Goal: Information Seeking & Learning: Learn about a topic

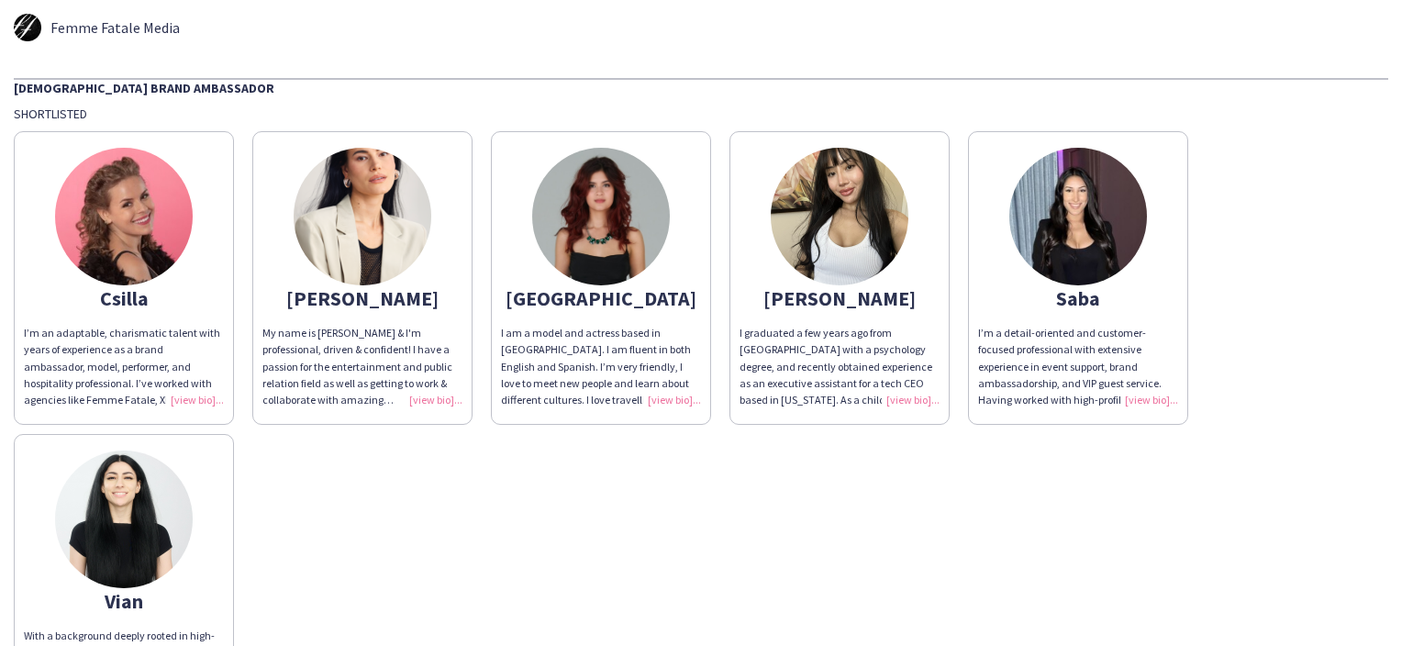
click at [921, 397] on div "I graduated a few years ago from [GEOGRAPHIC_DATA] with a psychology degree, an…" at bounding box center [839, 366] width 200 height 83
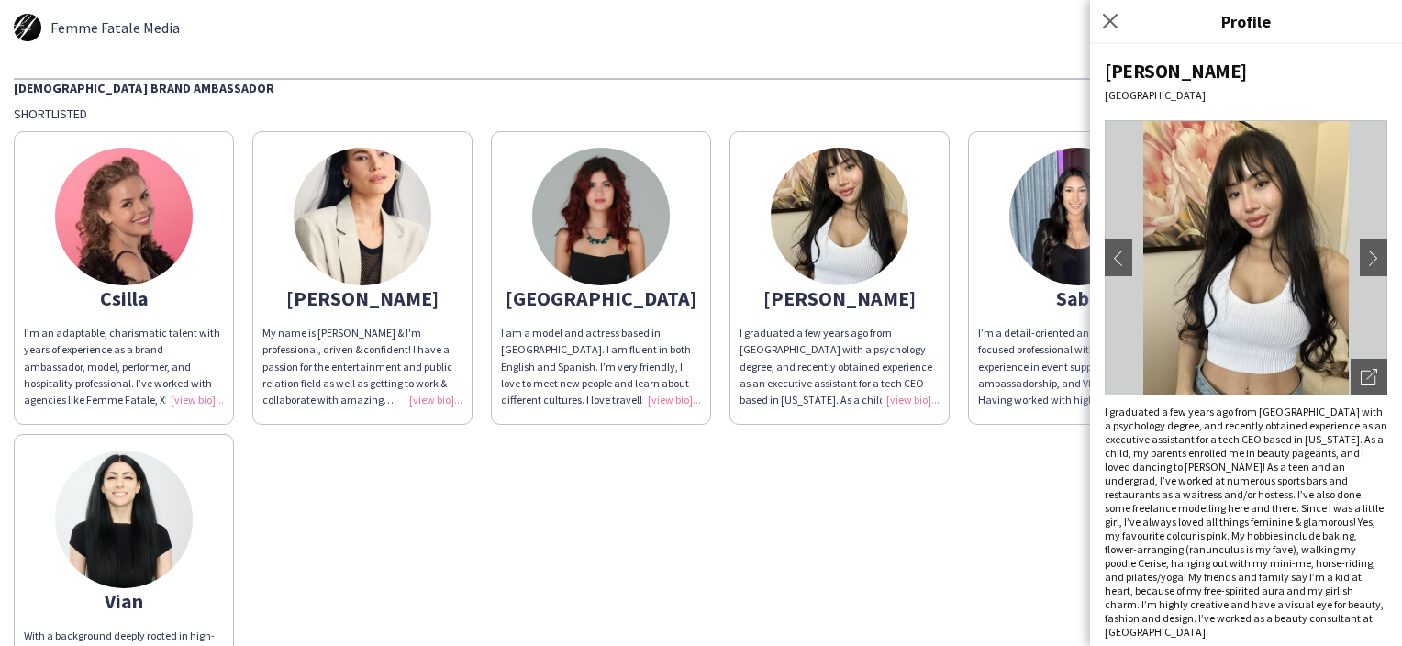
click at [1373, 251] on div "[PERSON_NAME] [GEOGRAPHIC_DATA] chevron-left chevron-right Open photos pop-in S…" at bounding box center [1246, 345] width 312 height 602
click at [1366, 258] on app-icon "chevron-right" at bounding box center [1374, 258] width 26 height 17
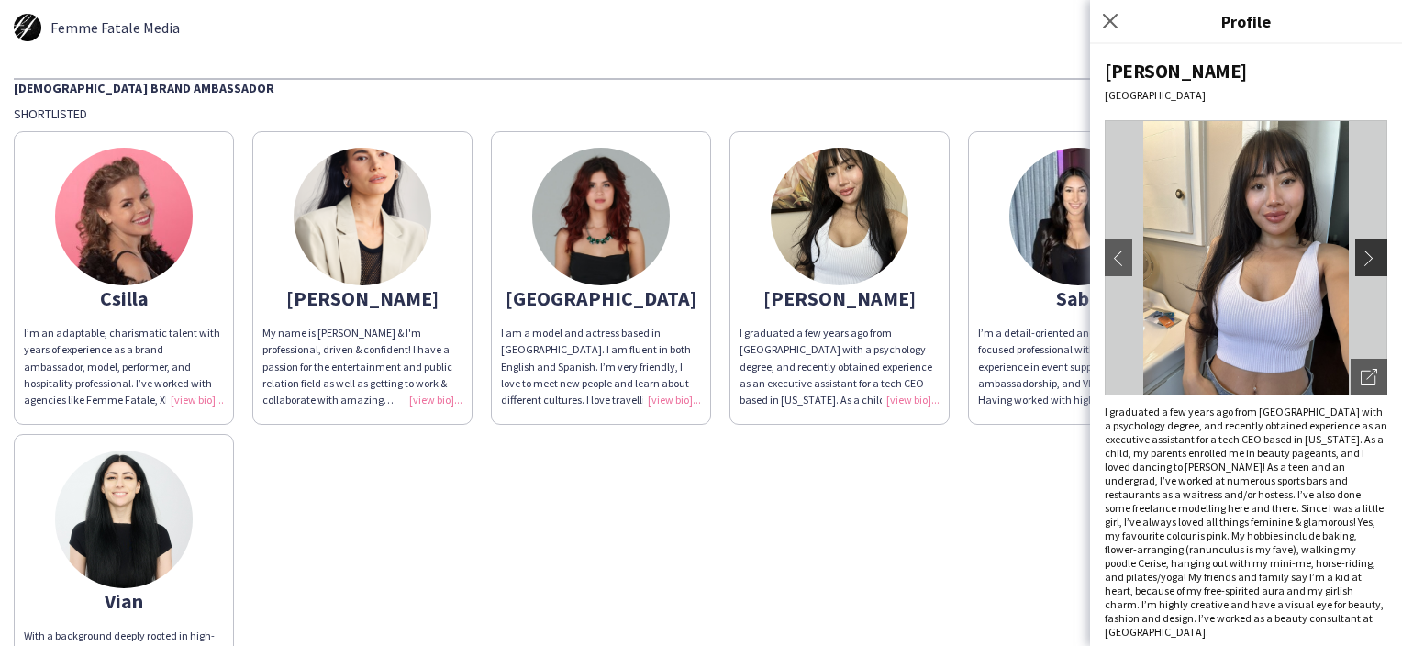
click at [1362, 257] on app-icon "chevron-right" at bounding box center [1374, 258] width 26 height 17
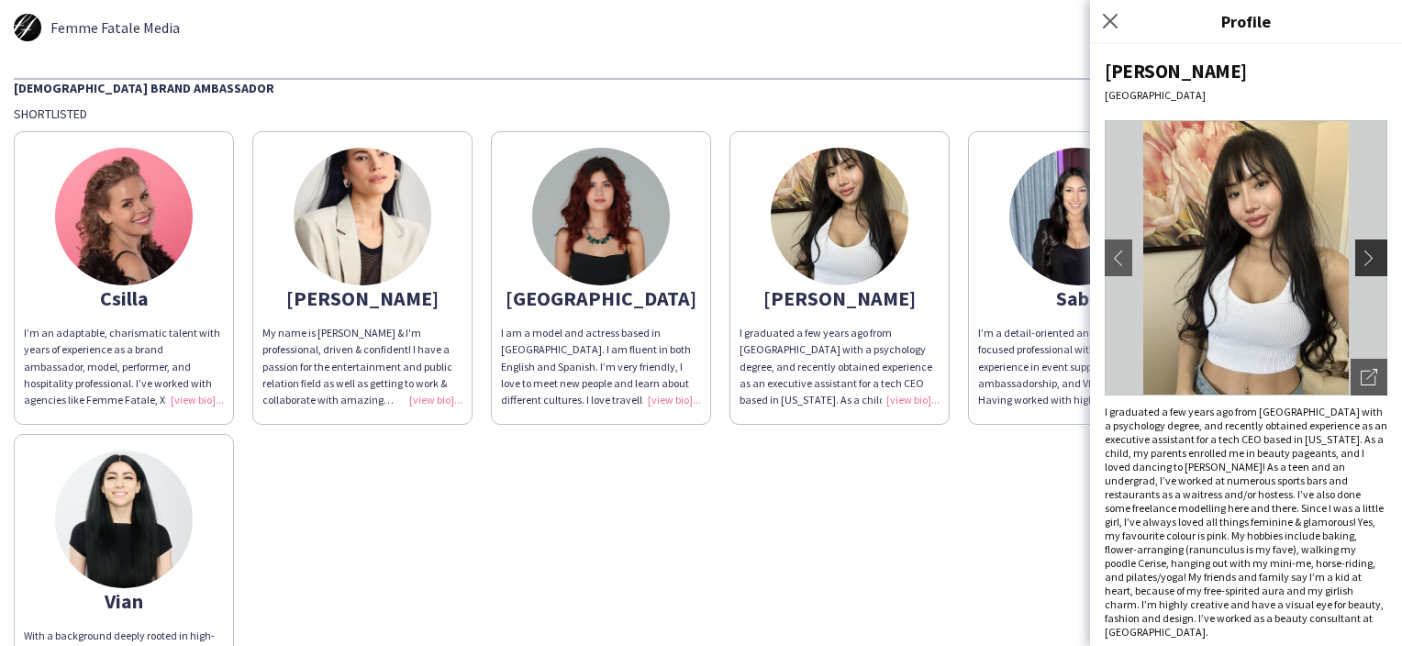
click at [1361, 261] on app-icon "chevron-right" at bounding box center [1374, 258] width 26 height 17
click at [784, 620] on div "Csilla I’m an adaptable, charismatic talent with years of experience as a brand…" at bounding box center [701, 425] width 1374 height 606
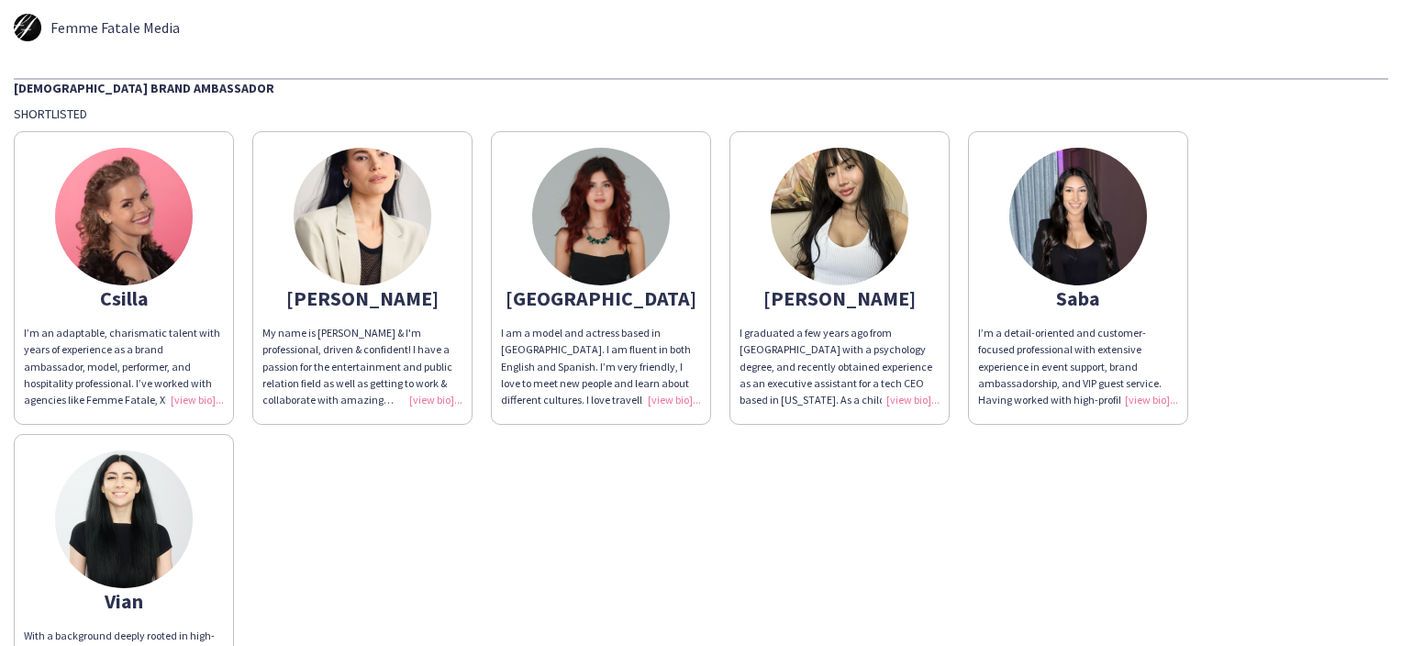
click at [615, 257] on img at bounding box center [601, 217] width 138 height 138
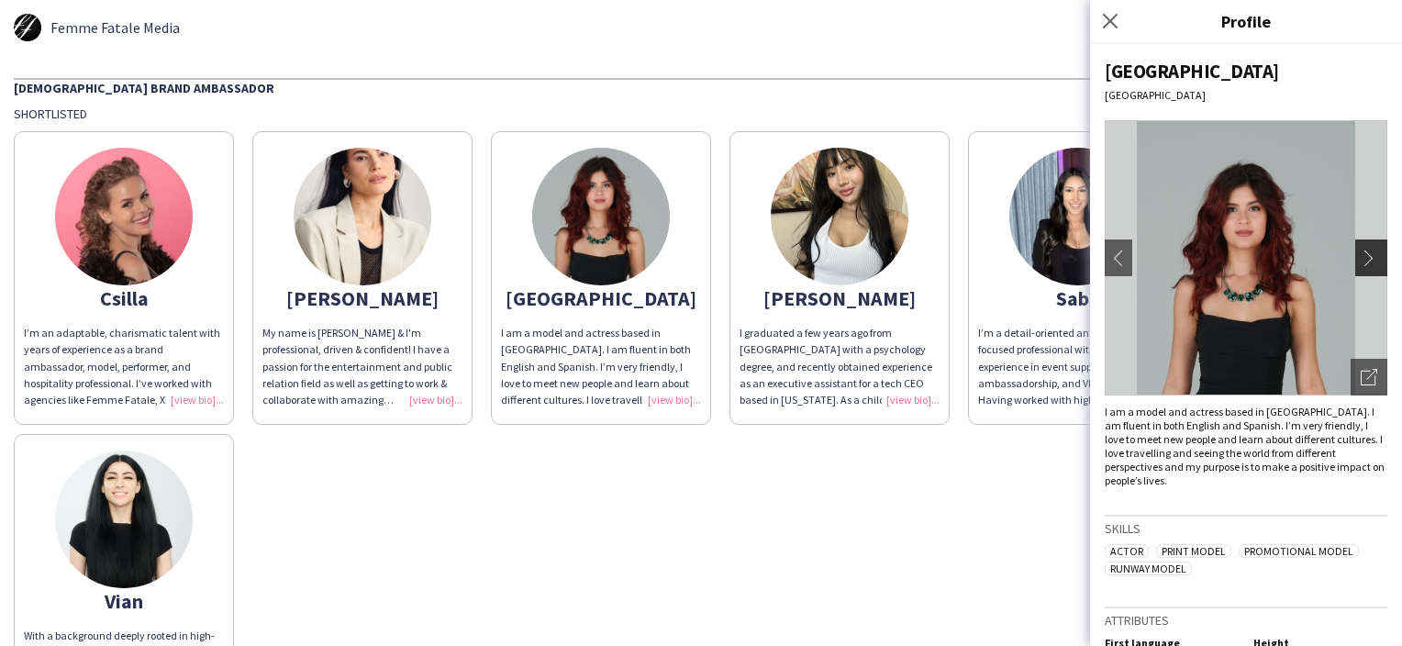
click at [1361, 253] on app-icon "chevron-right" at bounding box center [1374, 258] width 26 height 17
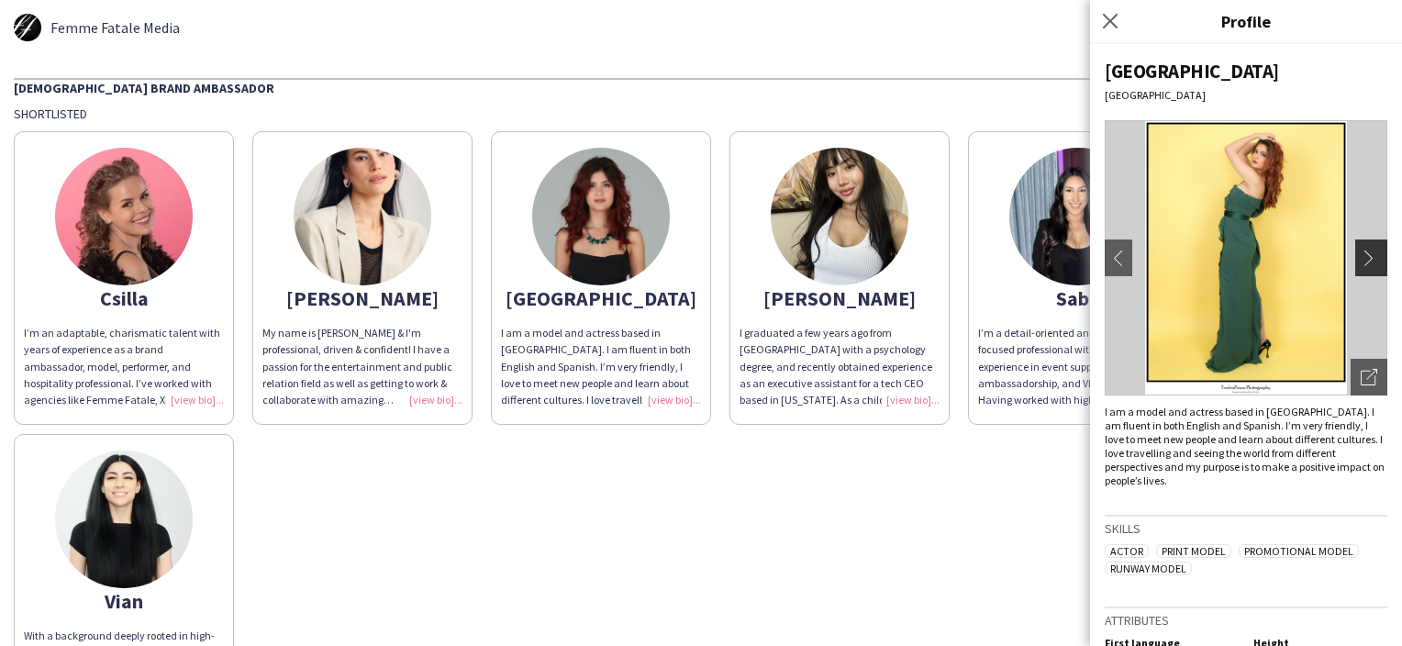
click at [1361, 264] on app-icon "chevron-right" at bounding box center [1374, 258] width 26 height 17
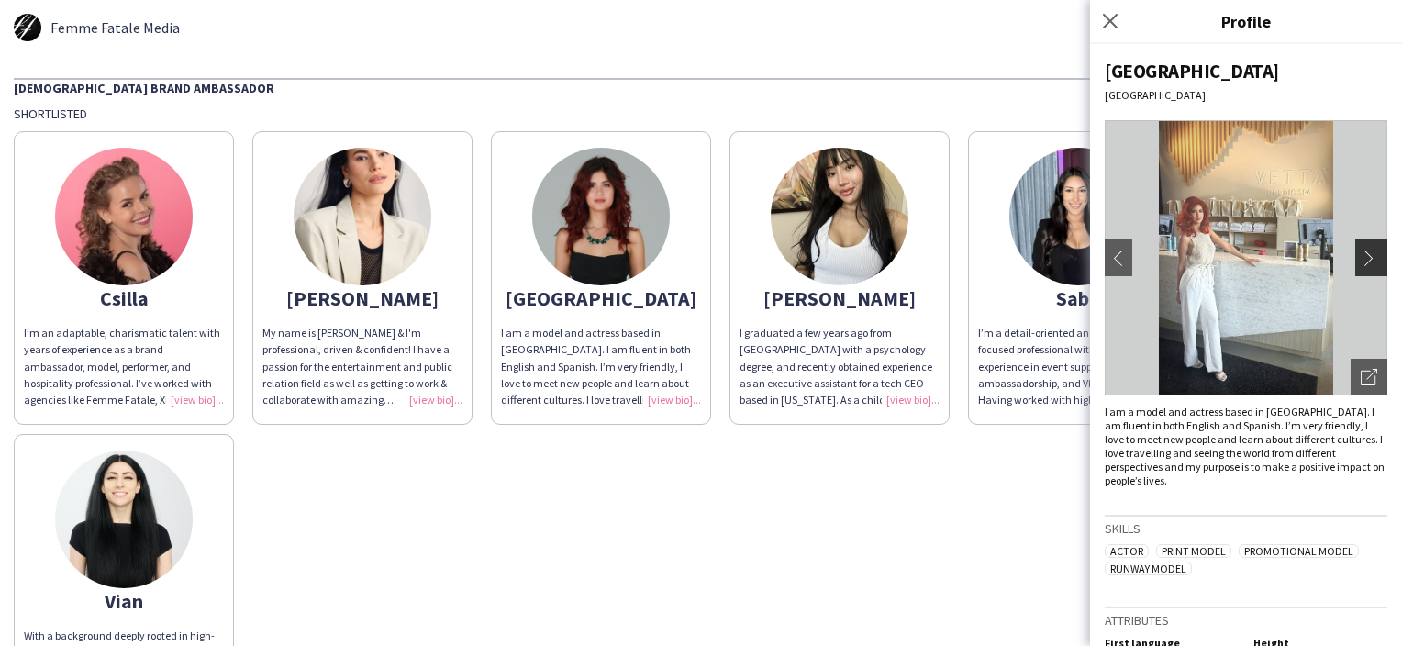
click at [1361, 264] on app-icon "chevron-right" at bounding box center [1374, 258] width 26 height 17
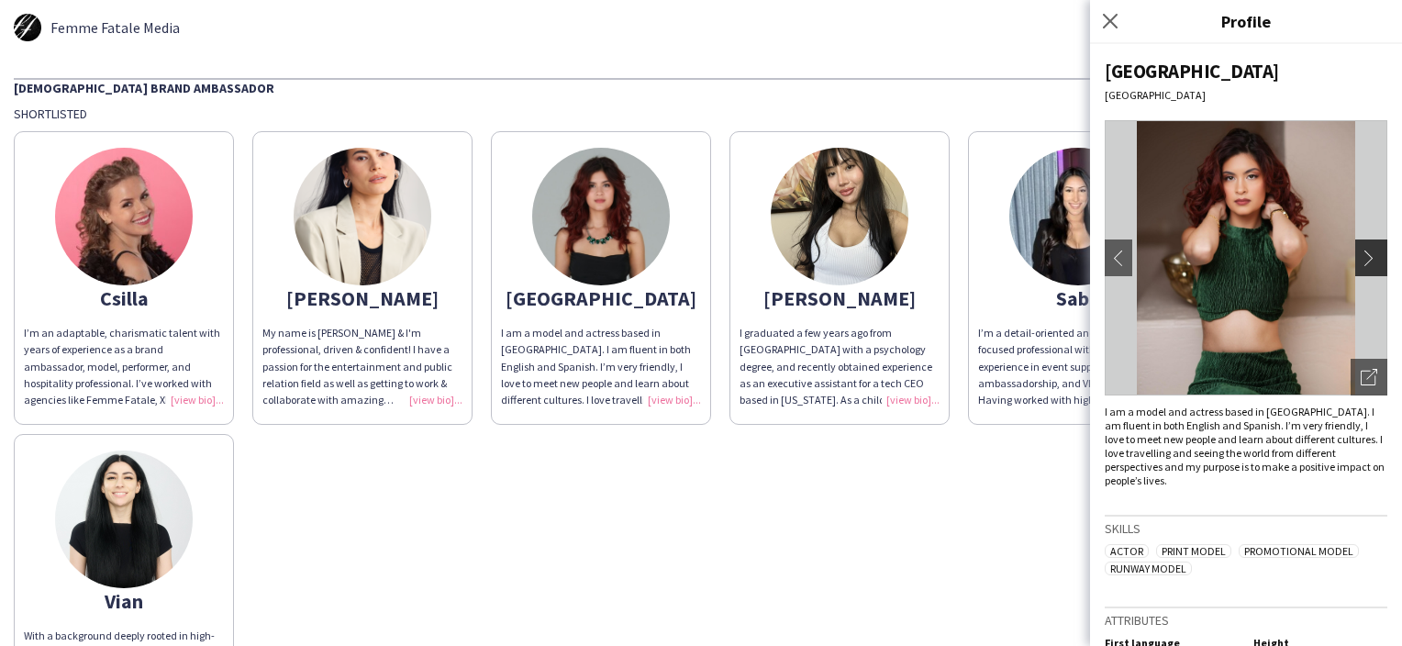
click at [1361, 264] on app-icon "chevron-right" at bounding box center [1374, 258] width 26 height 17
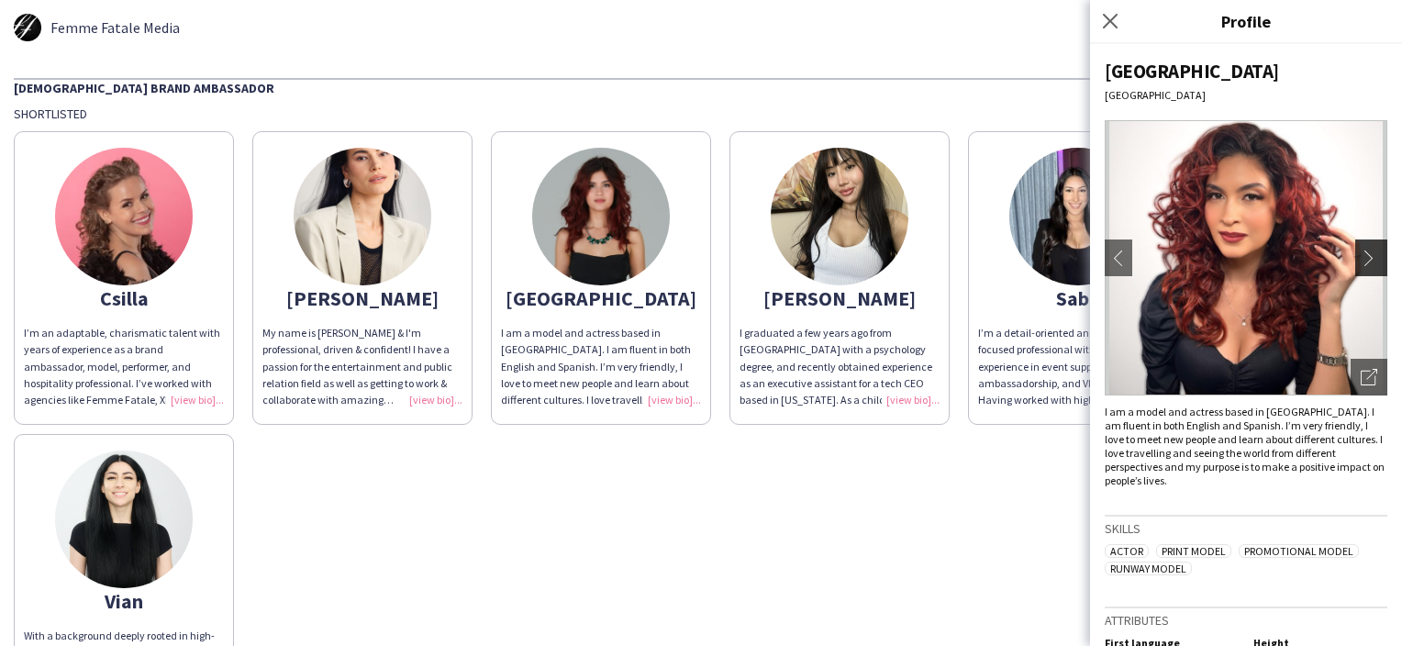
click at [1361, 264] on app-icon "chevron-right" at bounding box center [1374, 258] width 26 height 17
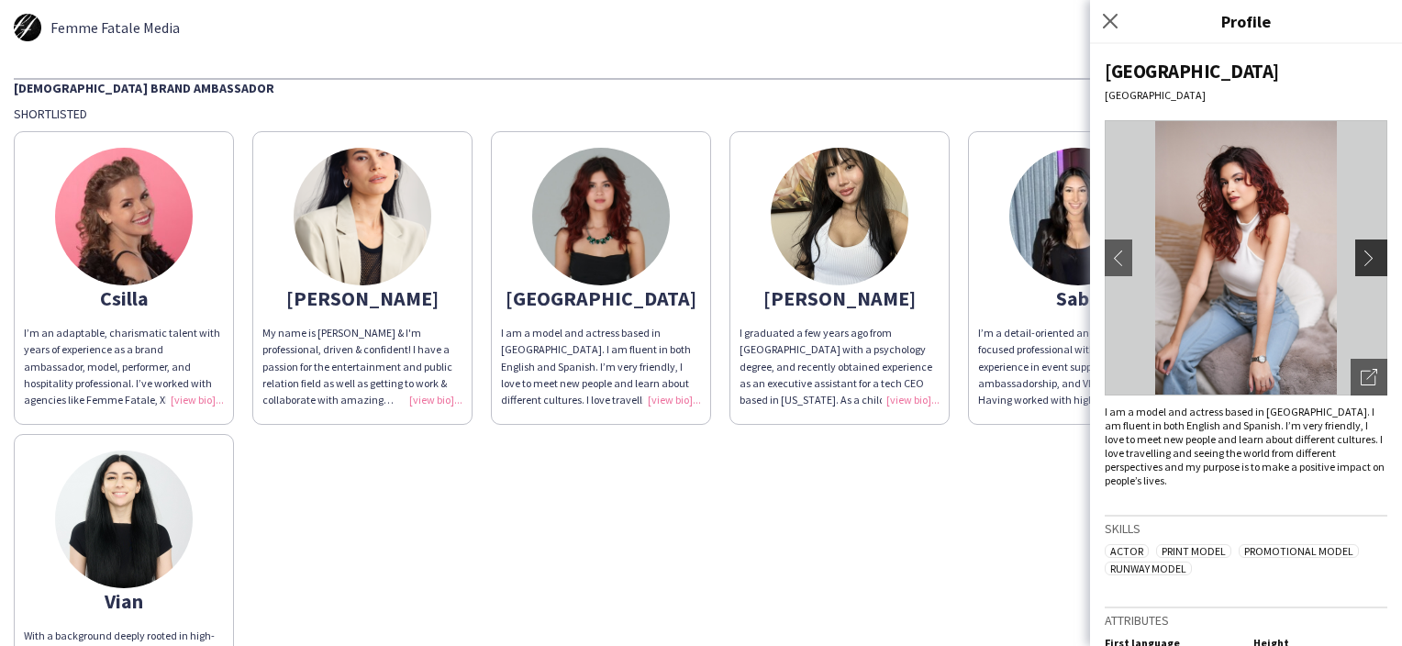
click at [1361, 264] on app-icon "chevron-right" at bounding box center [1374, 258] width 26 height 17
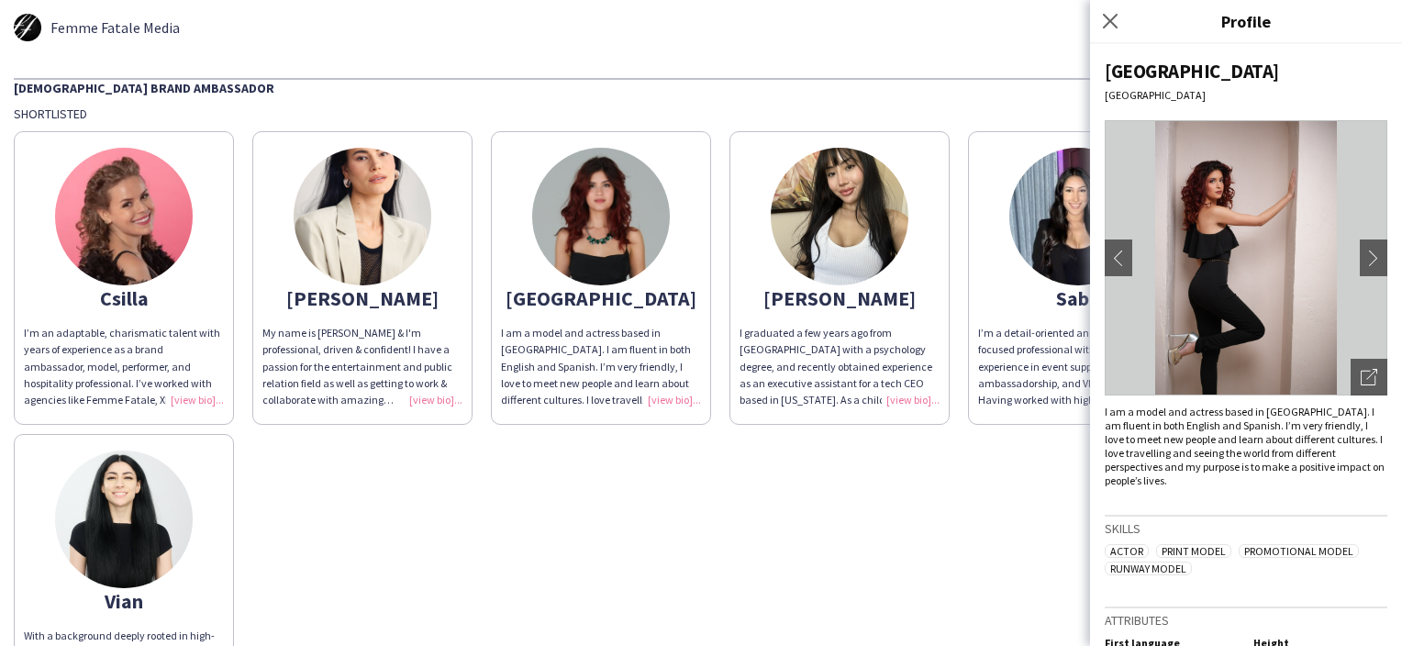
click at [959, 488] on div "Csilla I’m an adaptable, charismatic talent with years of experience as a brand…" at bounding box center [701, 425] width 1374 height 606
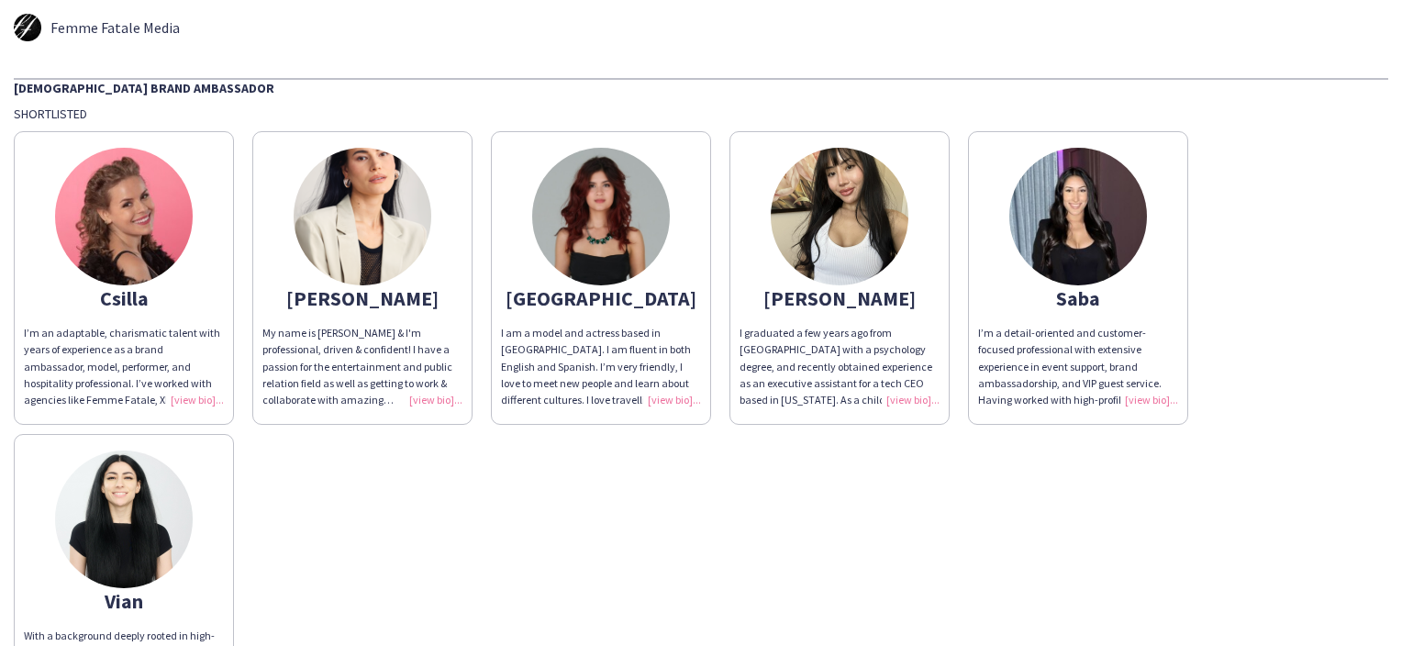
click at [1066, 356] on div "I’m a detail-oriented and customer-focused professional with extensive experien…" at bounding box center [1078, 366] width 200 height 83
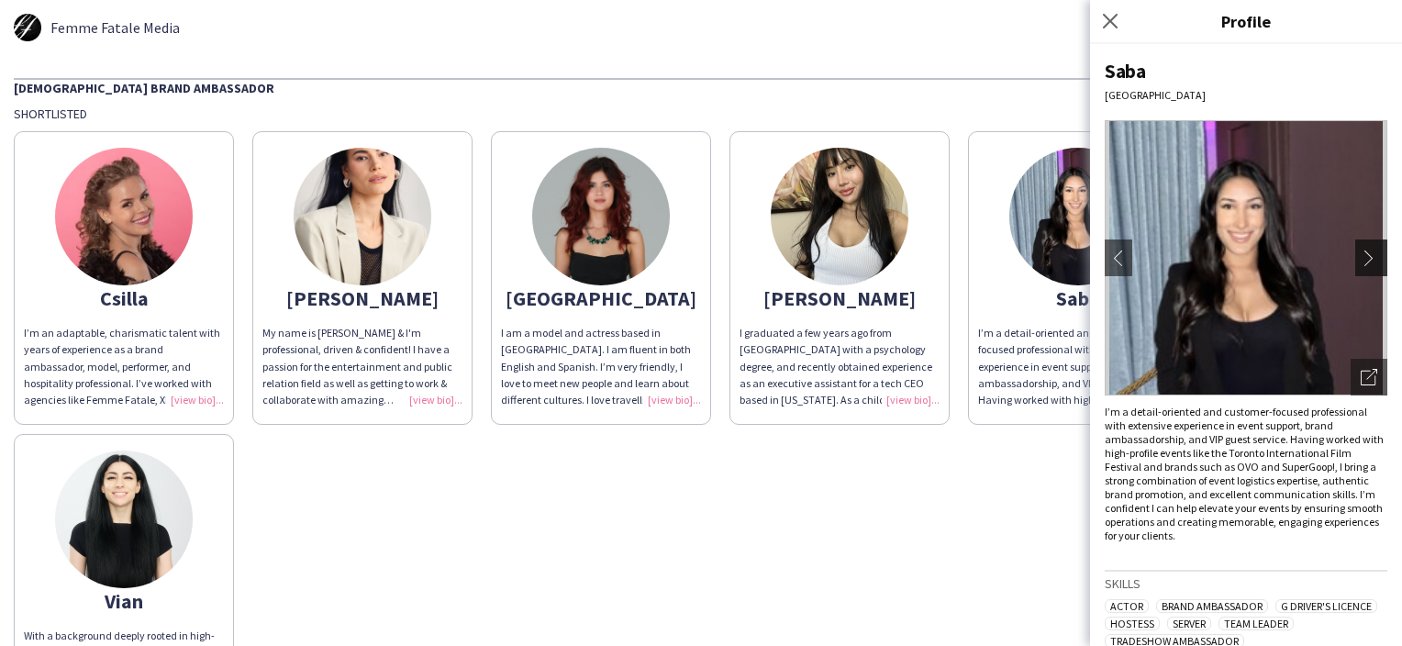
click at [1362, 249] on button "chevron-right" at bounding box center [1373, 257] width 37 height 37
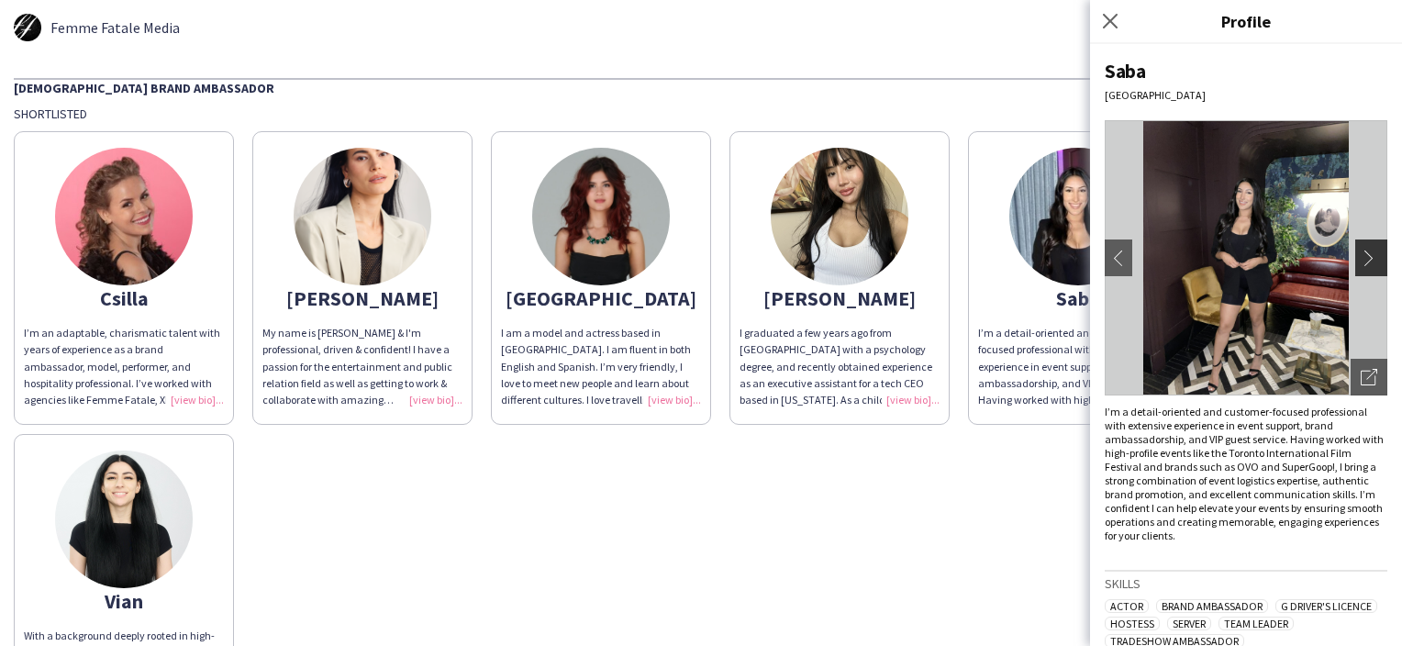
click at [1361, 254] on app-icon "chevron-right" at bounding box center [1374, 258] width 26 height 17
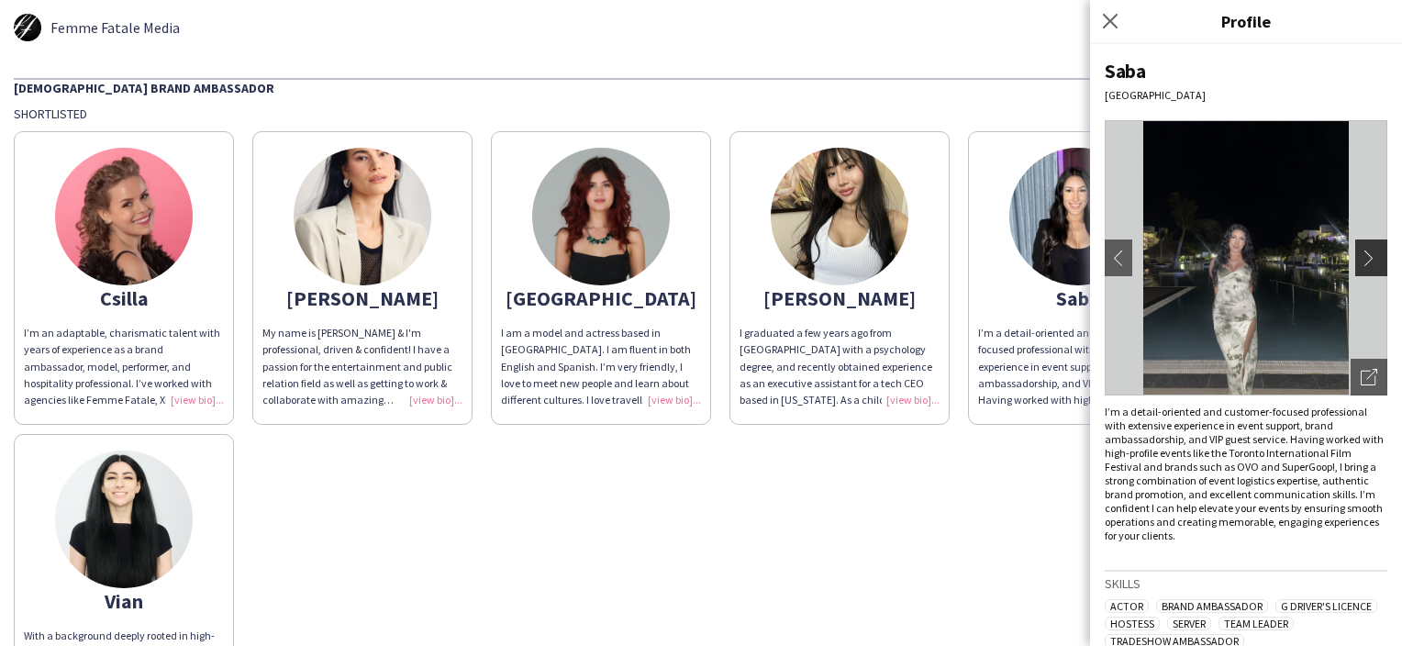
click at [1361, 254] on app-icon "chevron-right" at bounding box center [1374, 258] width 26 height 17
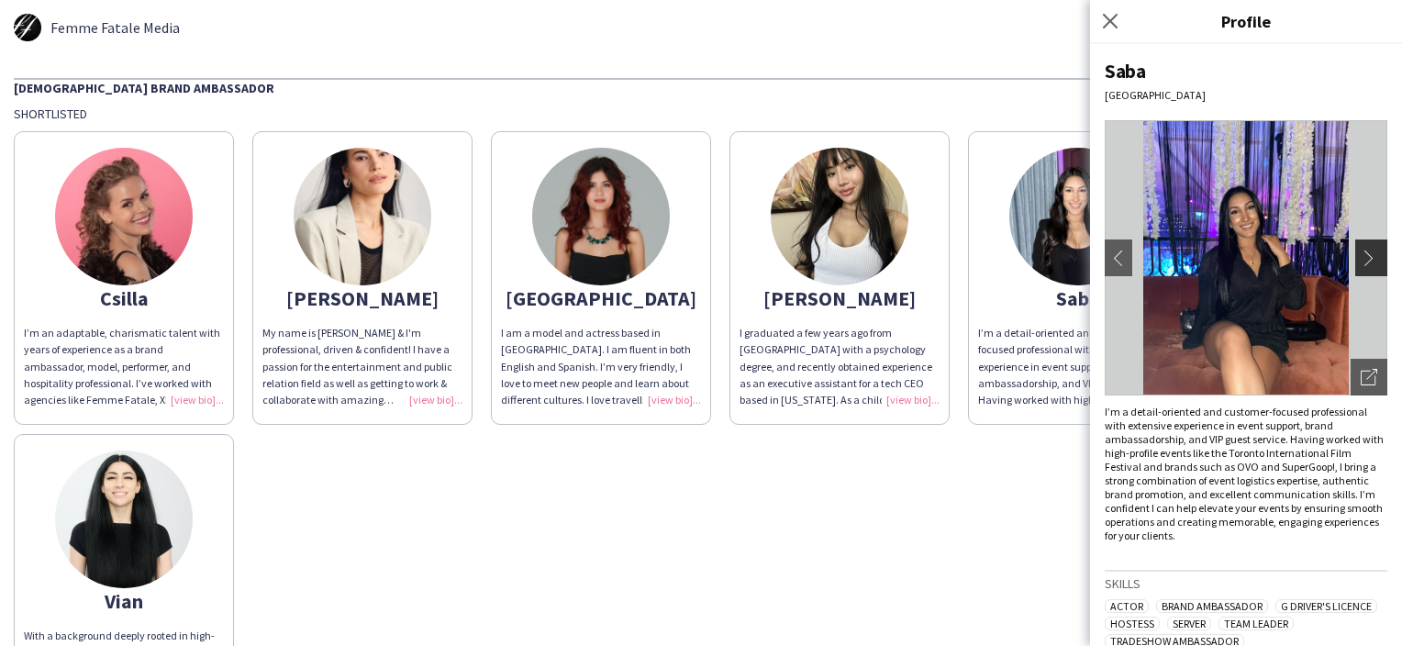
click at [1361, 254] on app-icon "chevron-right" at bounding box center [1374, 258] width 26 height 17
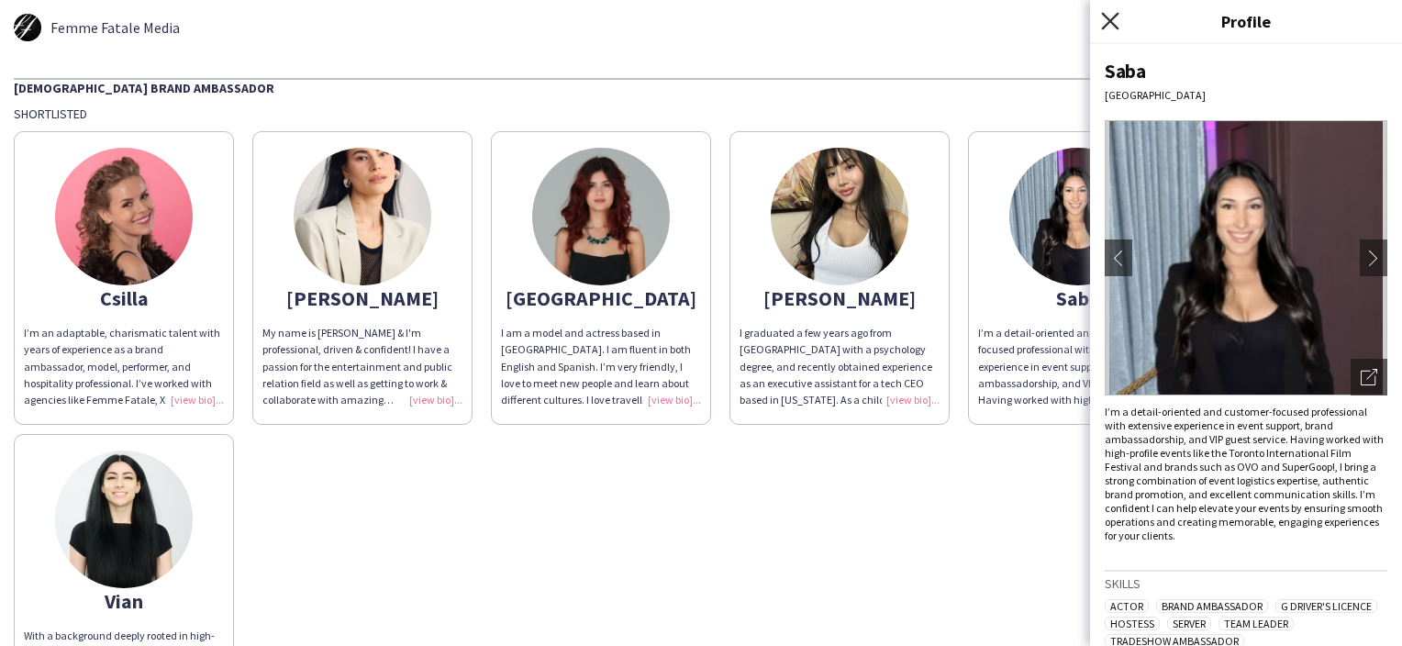
click at [1108, 17] on icon "Close pop-in" at bounding box center [1109, 20] width 17 height 17
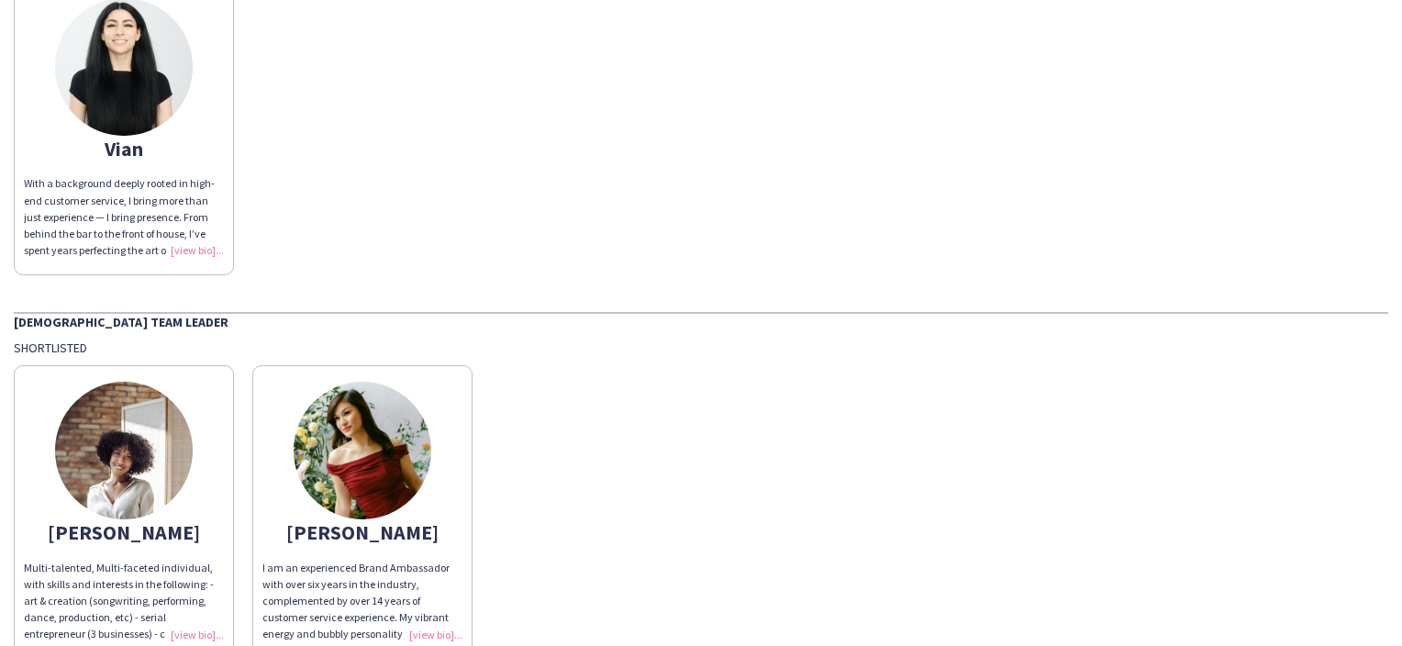
scroll to position [459, 0]
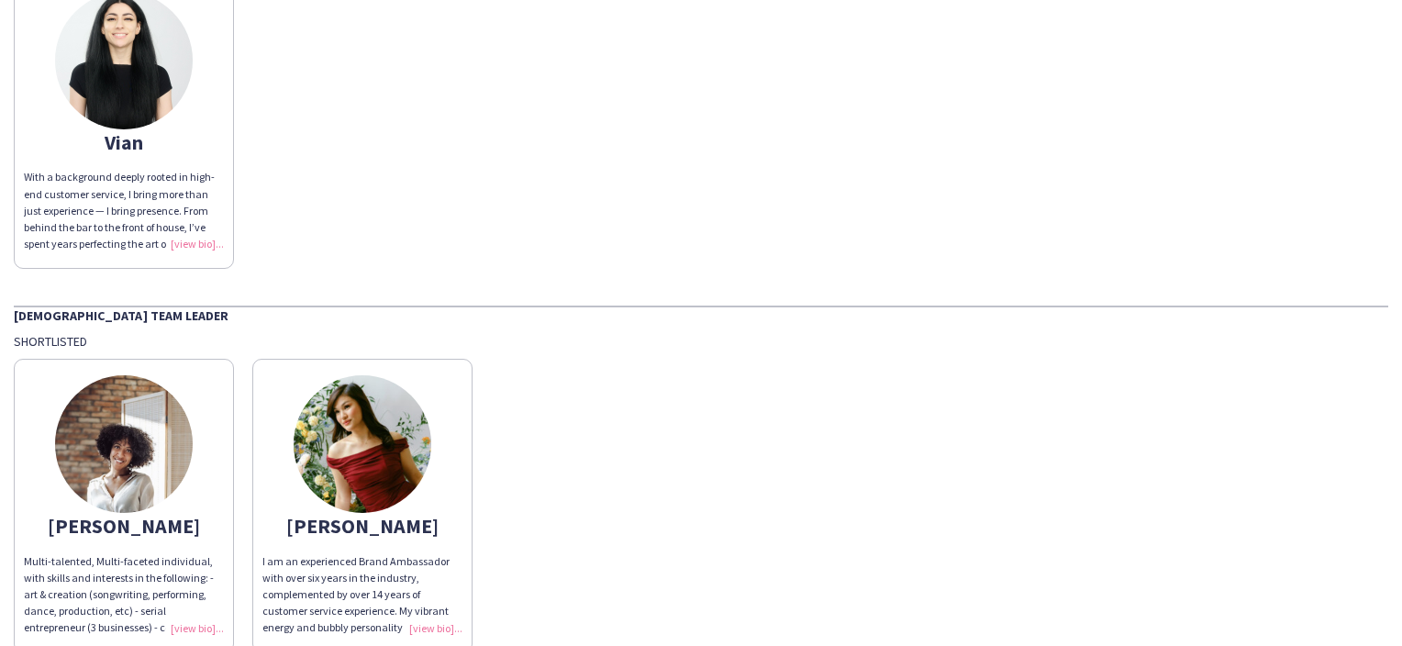
click at [103, 171] on div "With a background deeply rooted in high-end customer service, I bring more than…" at bounding box center [124, 210] width 200 height 83
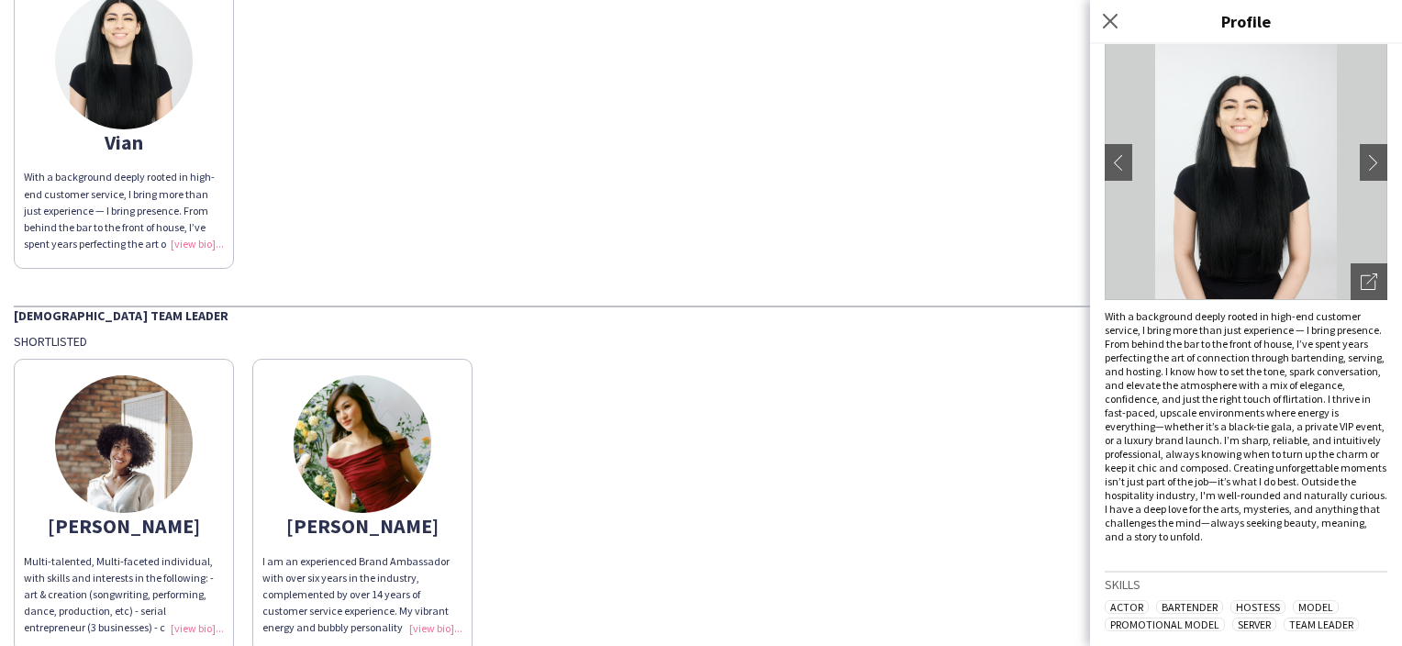
scroll to position [0, 0]
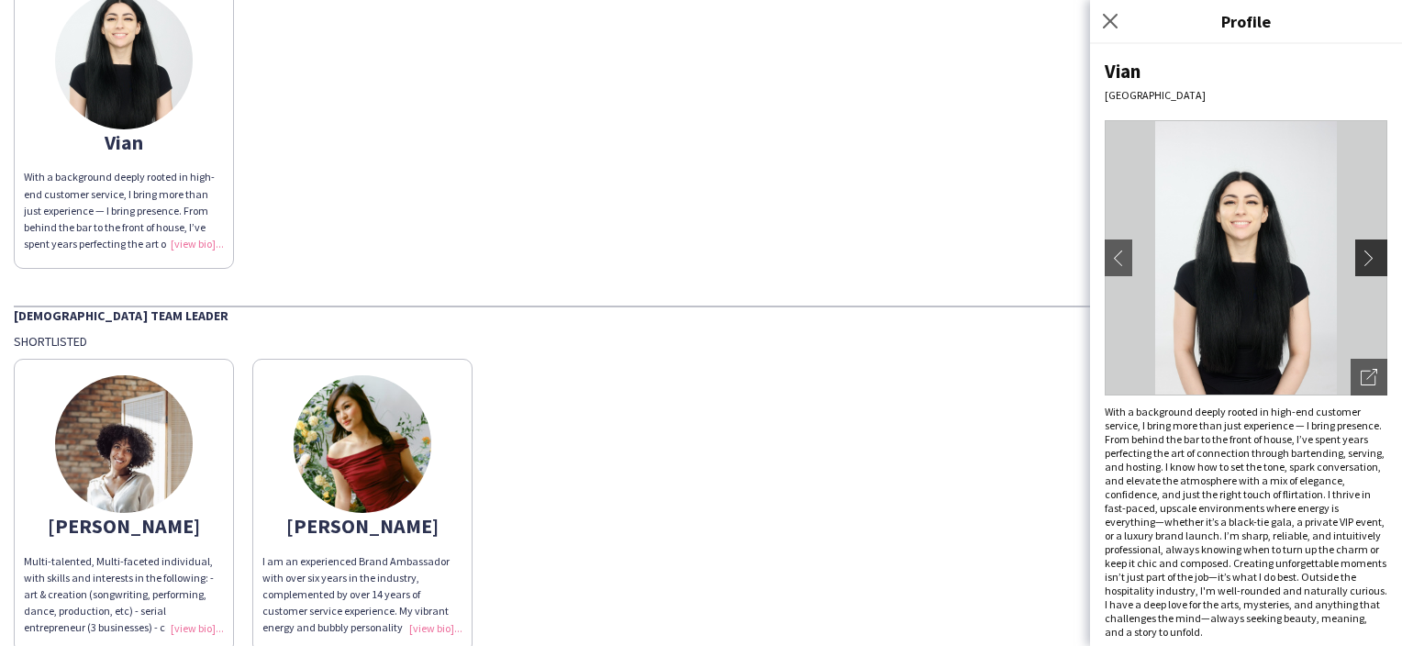
click at [1363, 257] on app-icon "chevron-right" at bounding box center [1374, 258] width 26 height 17
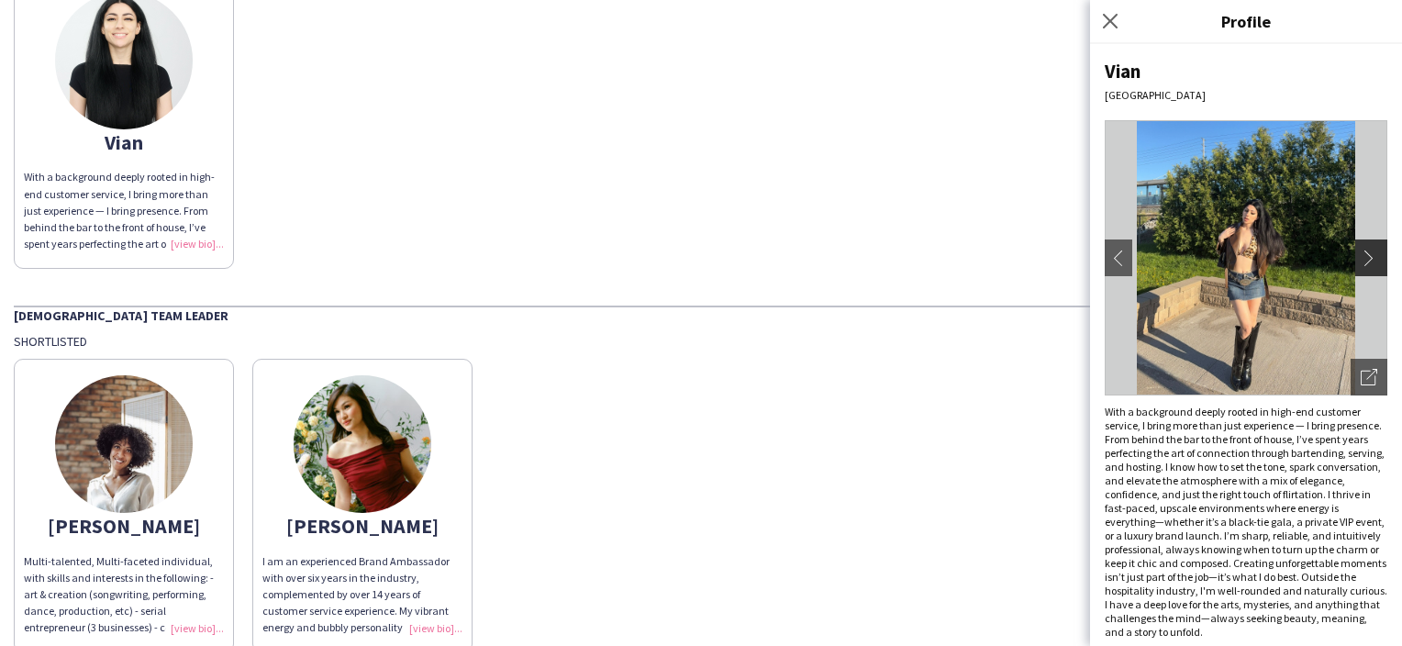
click at [1361, 252] on app-icon "chevron-right" at bounding box center [1374, 258] width 26 height 17
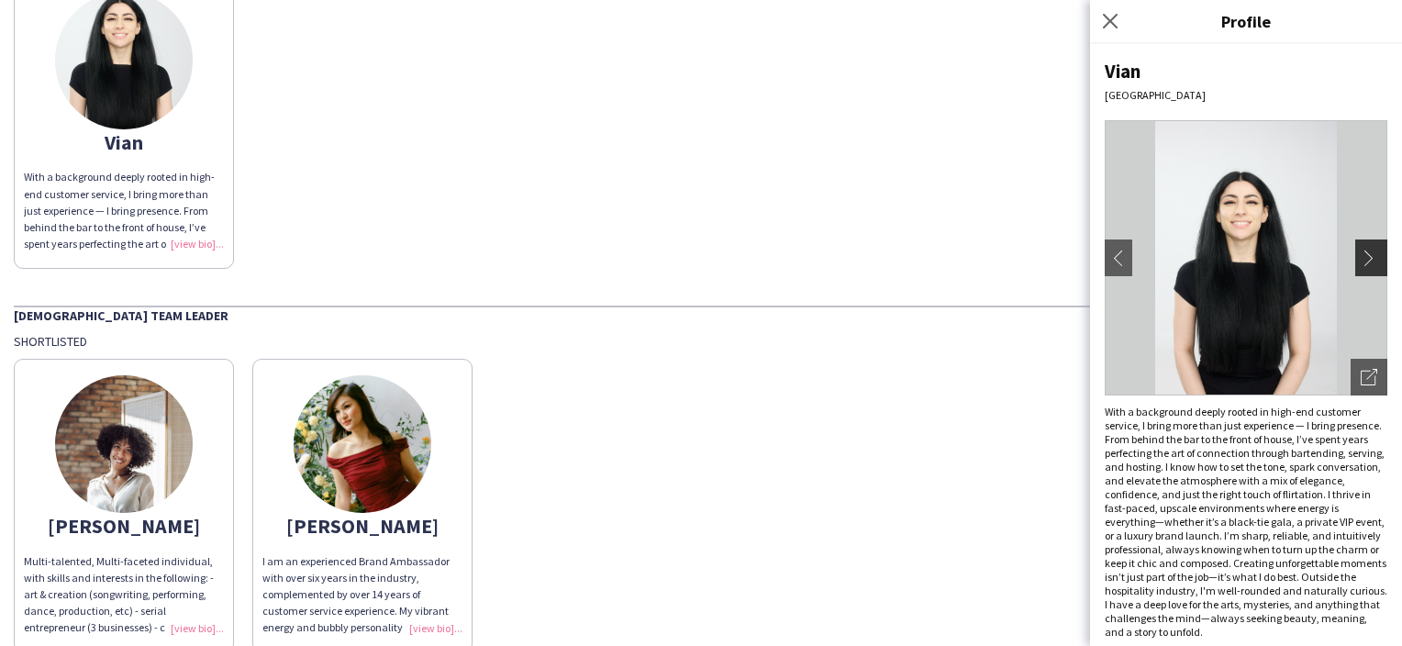
click at [1361, 252] on app-icon "chevron-right" at bounding box center [1374, 258] width 26 height 17
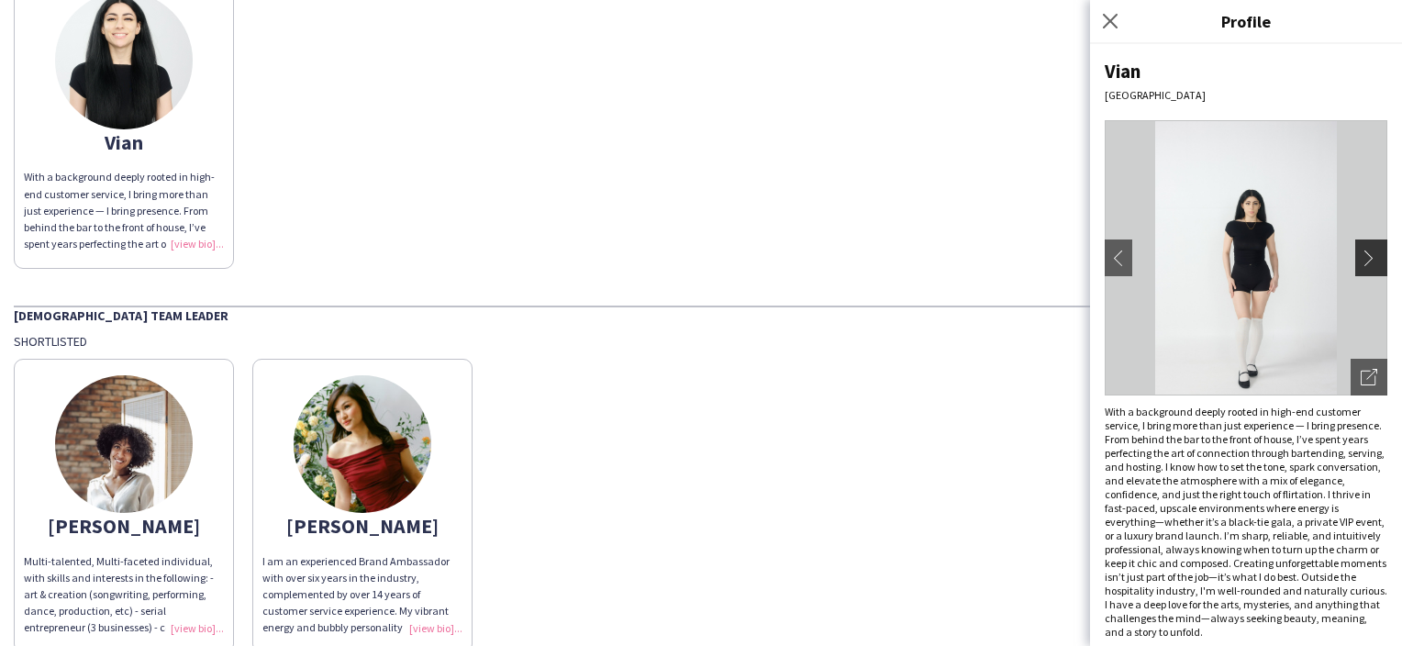
click at [1361, 252] on app-icon "chevron-right" at bounding box center [1374, 258] width 26 height 17
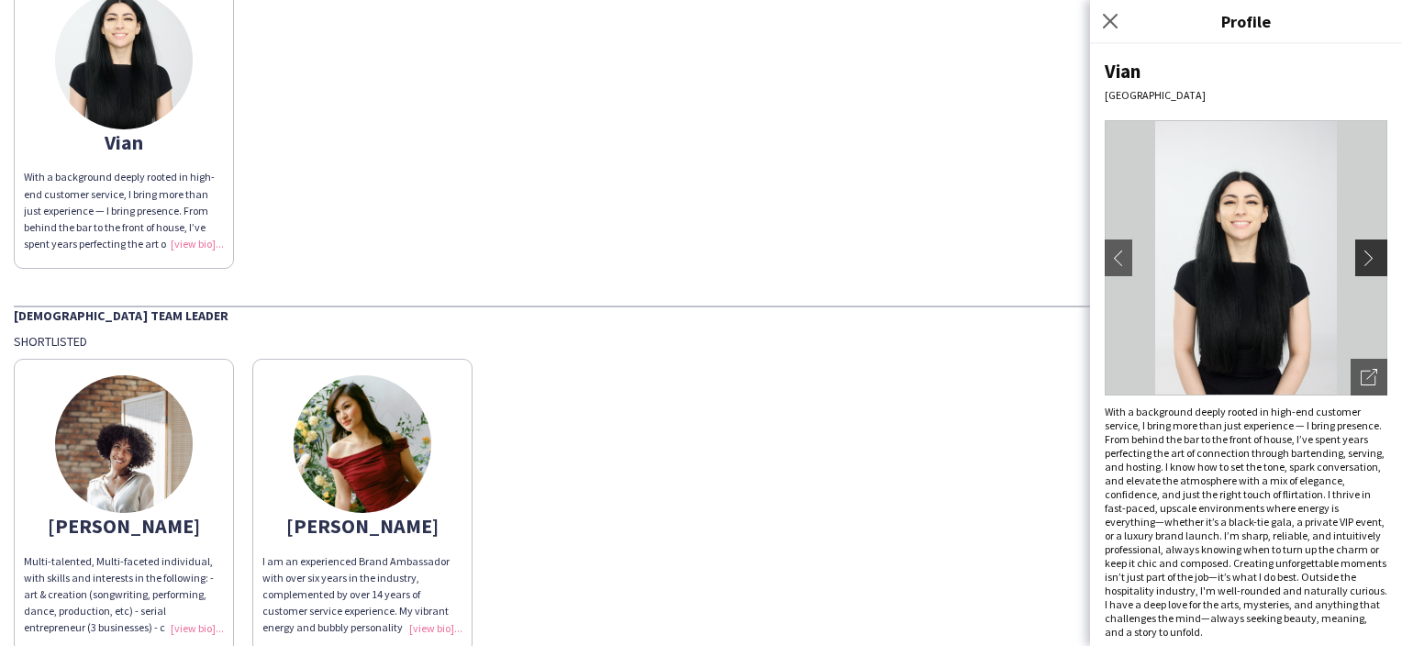
click at [1361, 252] on app-icon "chevron-right" at bounding box center [1374, 258] width 26 height 17
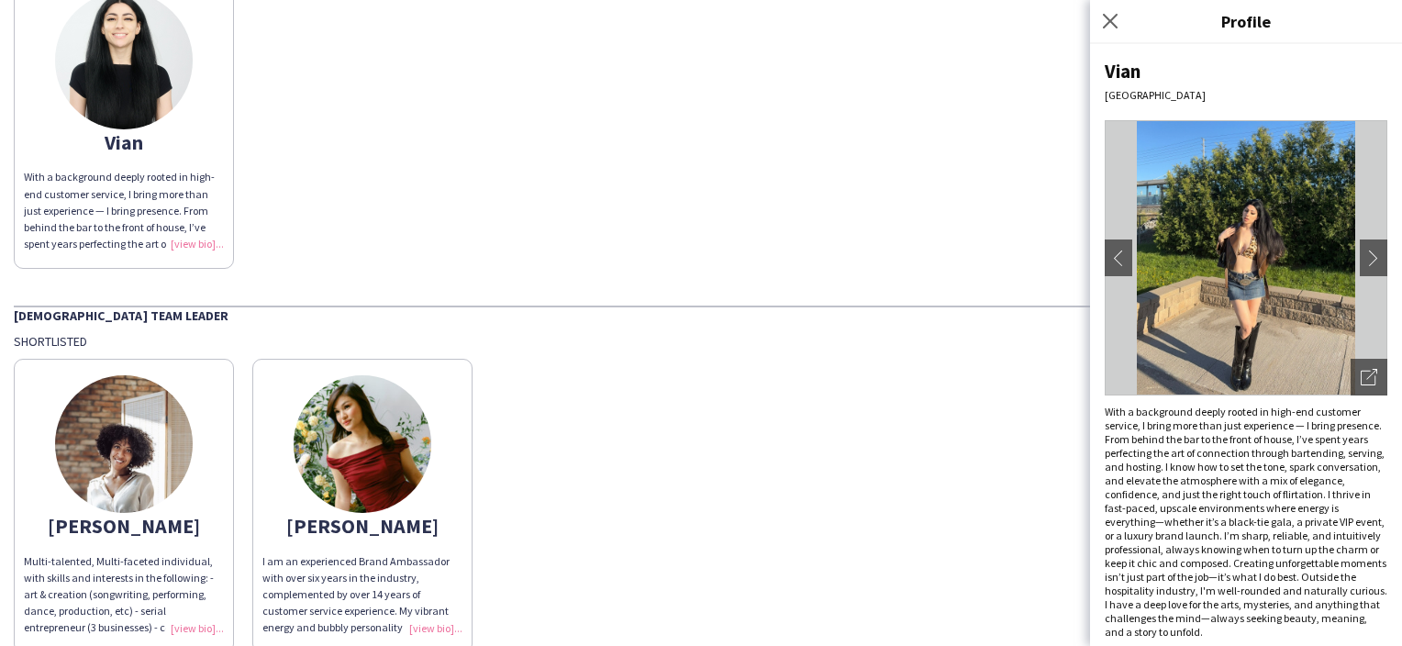
click at [899, 492] on div "[PERSON_NAME] Multi-talented, Multi-faceted individual, with skills and interes…" at bounding box center [701, 501] width 1374 height 303
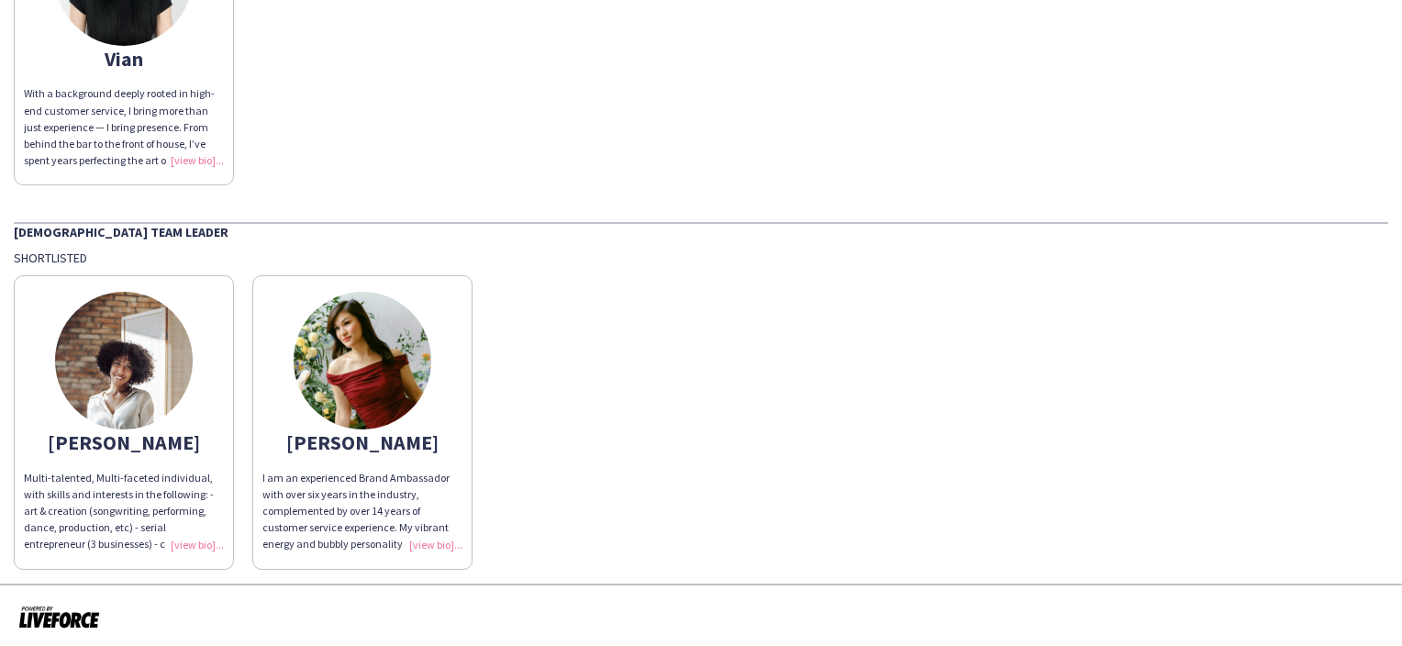
scroll to position [546, 0]
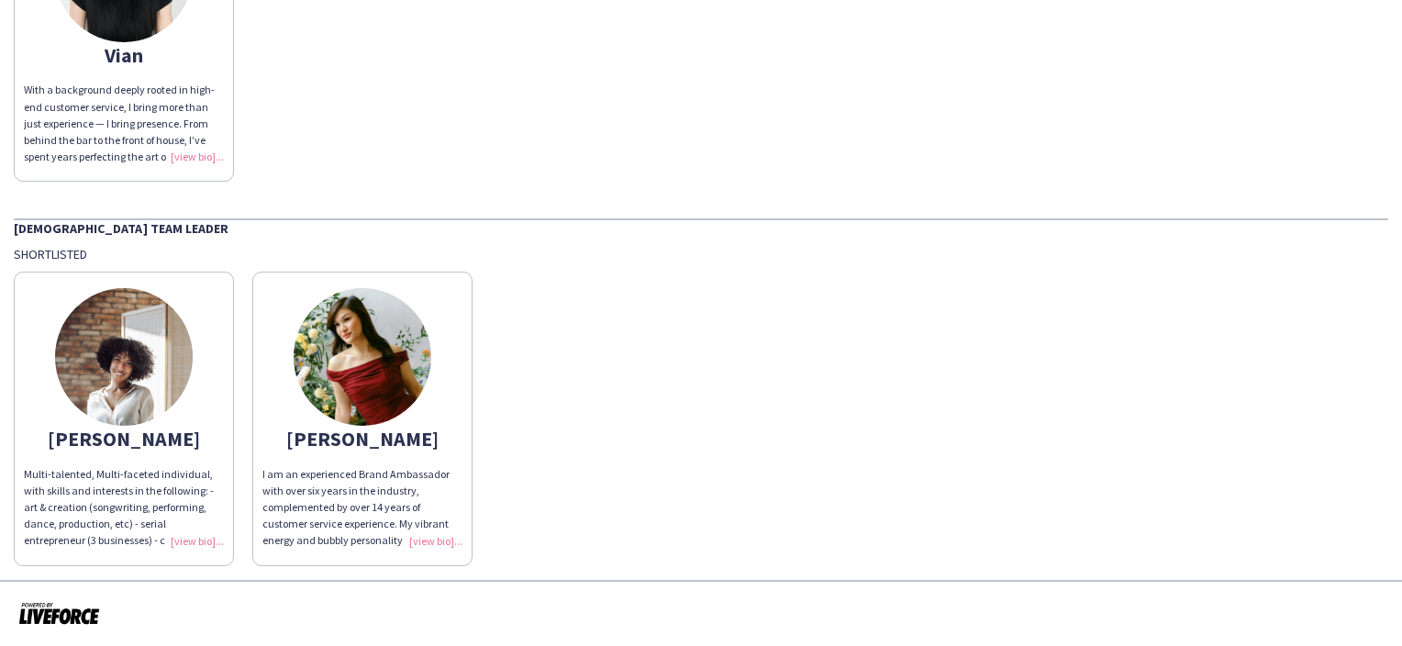
click at [338, 484] on div "I am an experienced Brand Ambassador with over six years in the industry, compl…" at bounding box center [362, 507] width 200 height 83
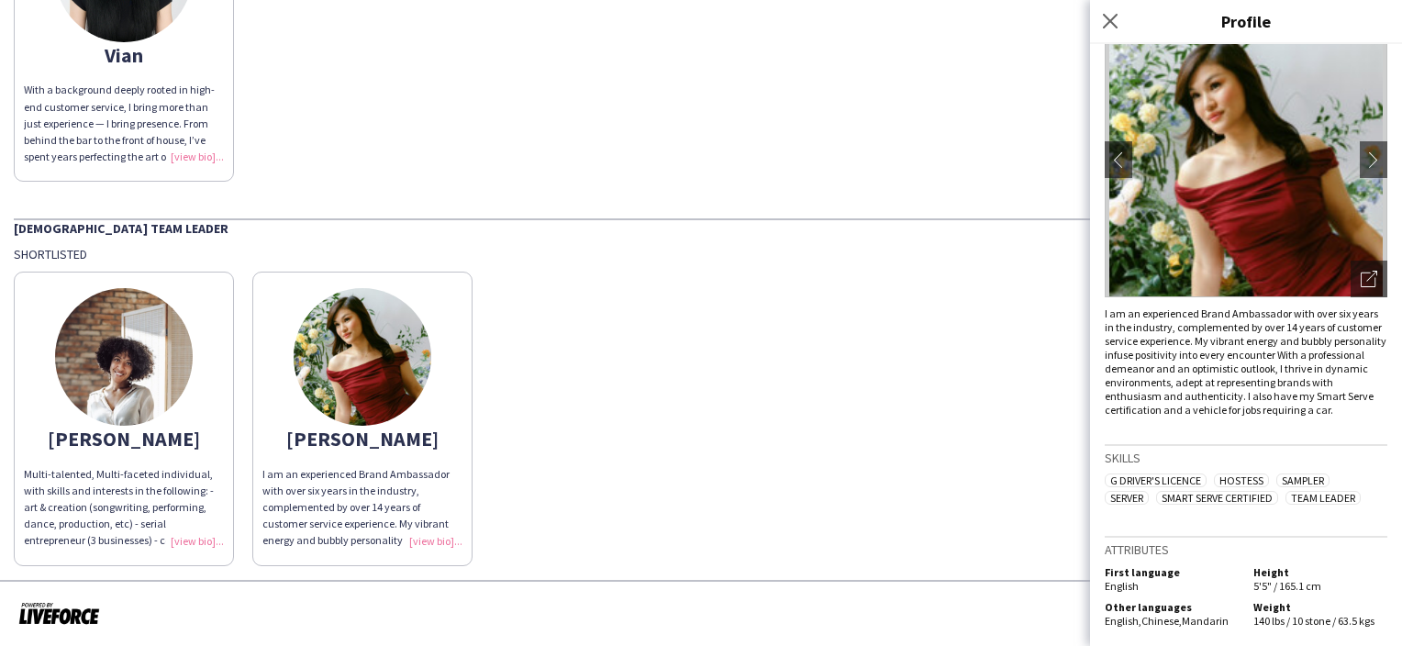
scroll to position [110, 0]
click at [1361, 151] on app-icon "chevron-right" at bounding box center [1374, 159] width 26 height 17
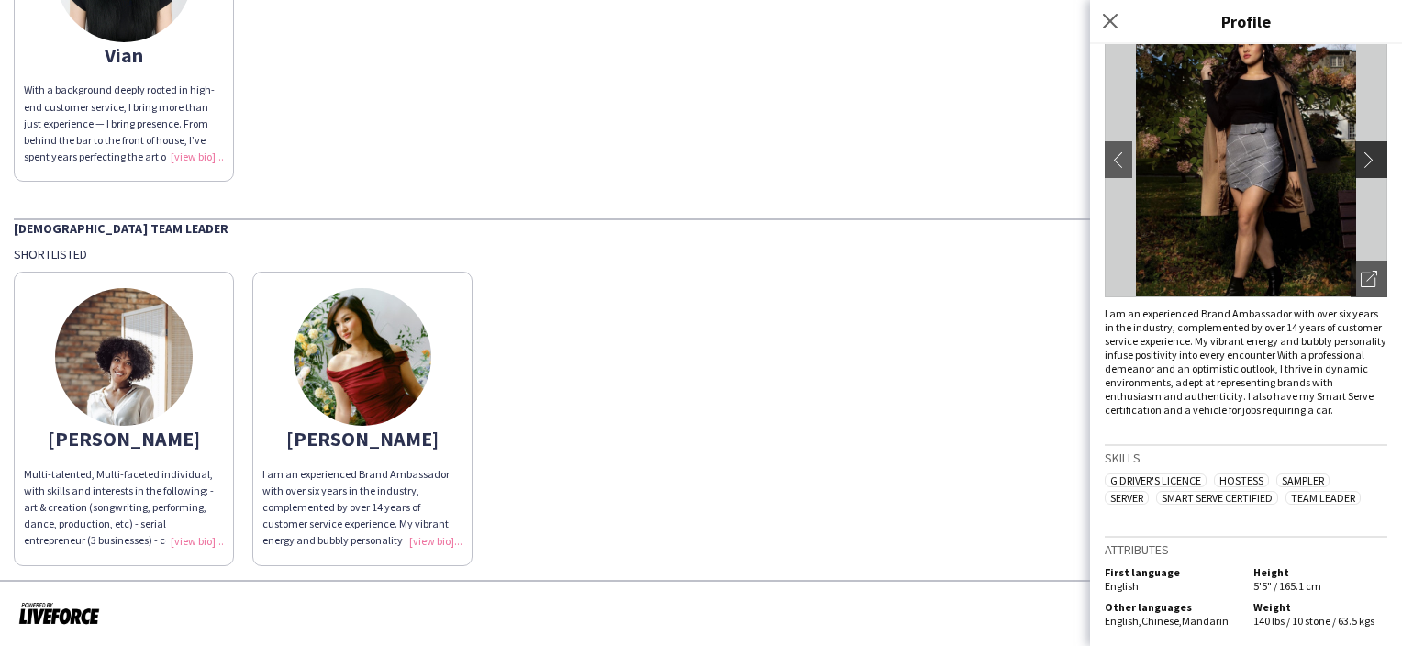
click at [1355, 141] on button "chevron-right" at bounding box center [1373, 159] width 37 height 37
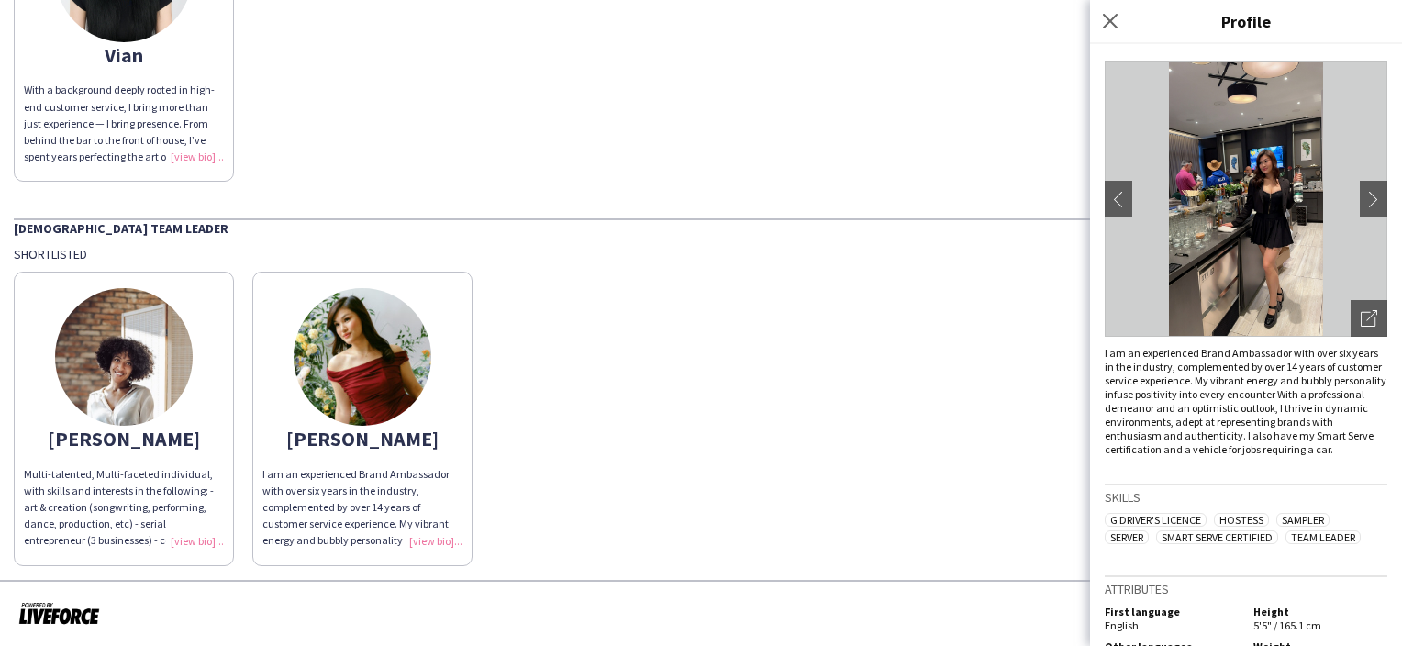
scroll to position [18, 0]
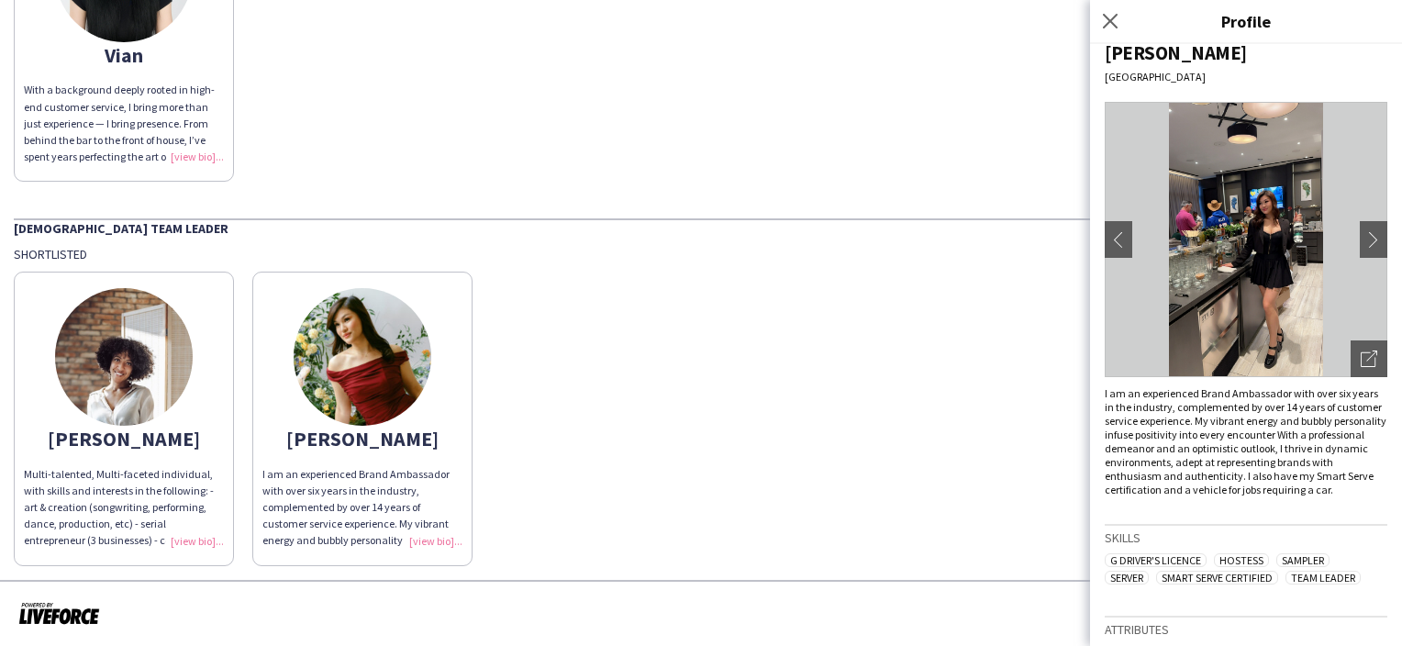
click at [1336, 241] on img at bounding box center [1246, 239] width 283 height 275
click at [1361, 235] on app-icon "chevron-right" at bounding box center [1374, 239] width 26 height 17
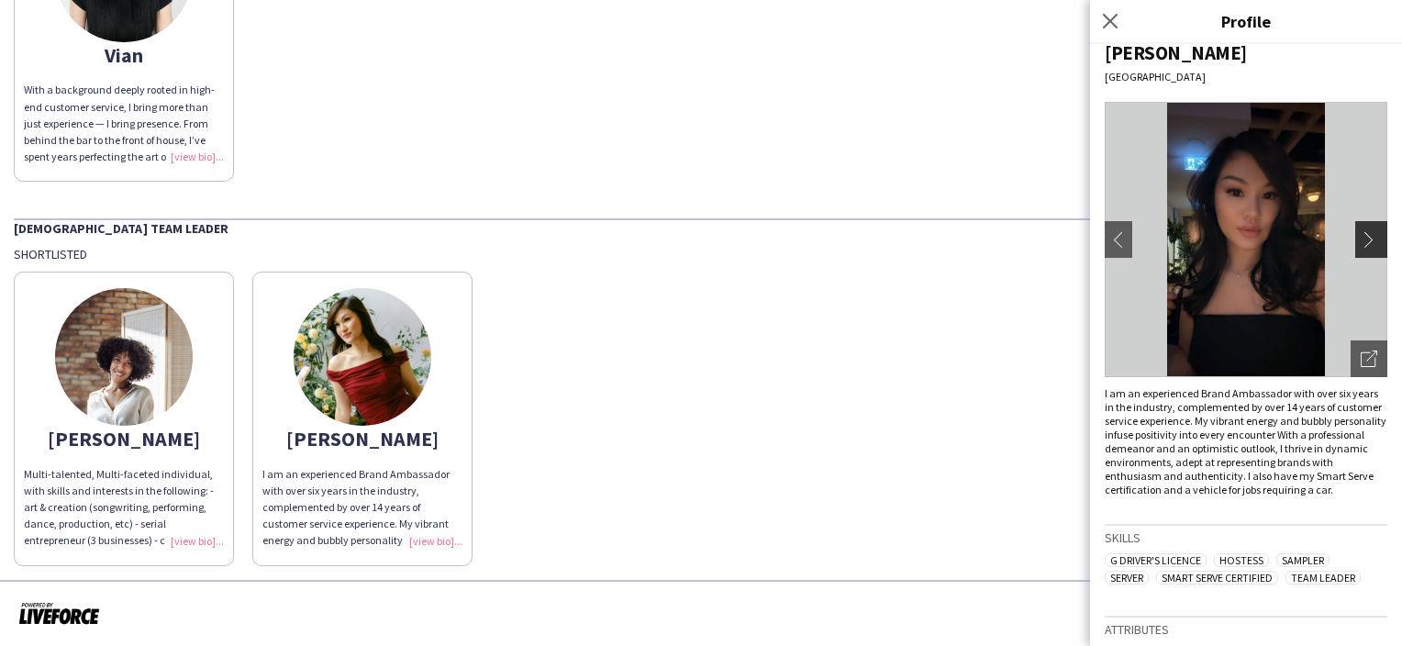
click at [1361, 235] on app-icon "chevron-right" at bounding box center [1374, 239] width 26 height 17
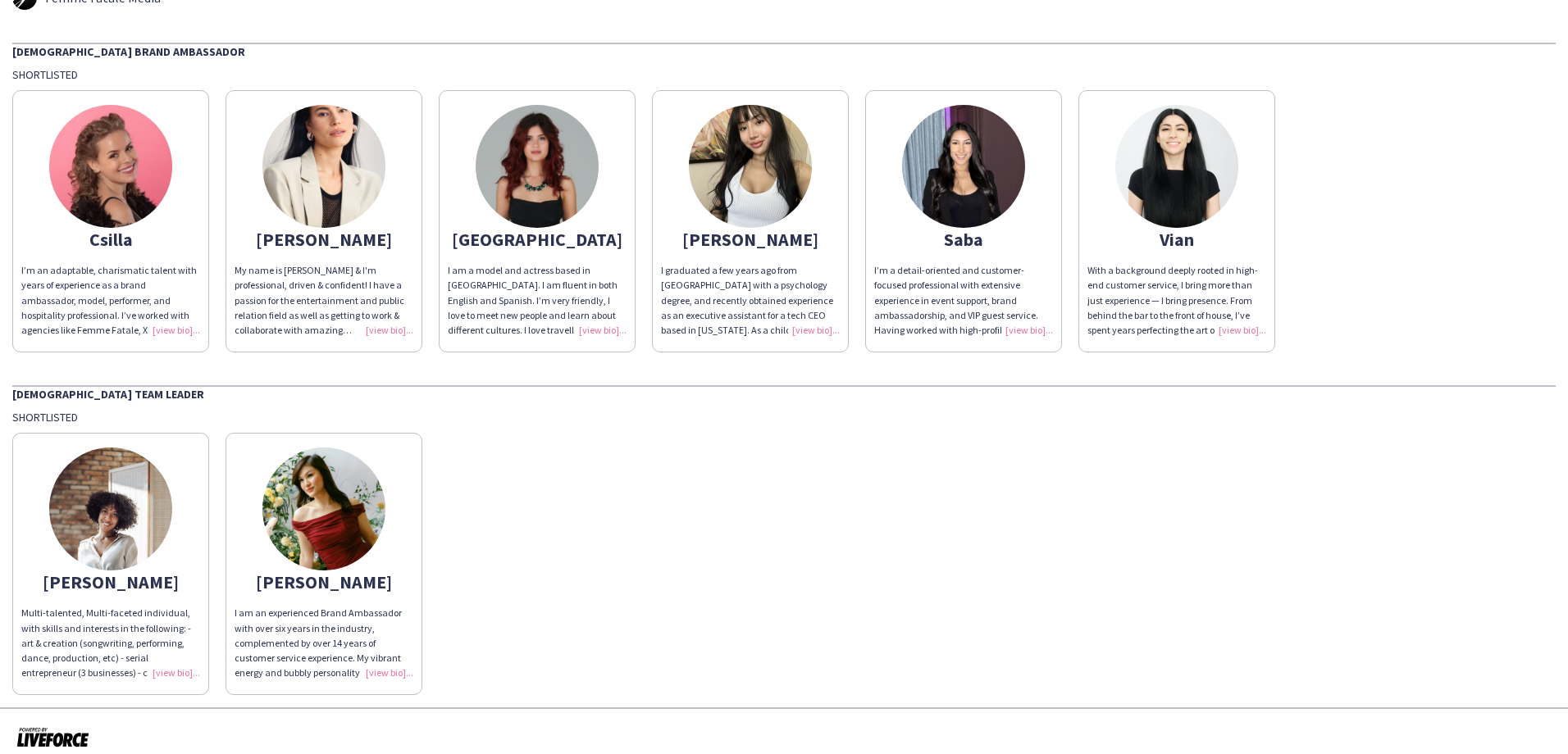
scroll to position [42, 0]
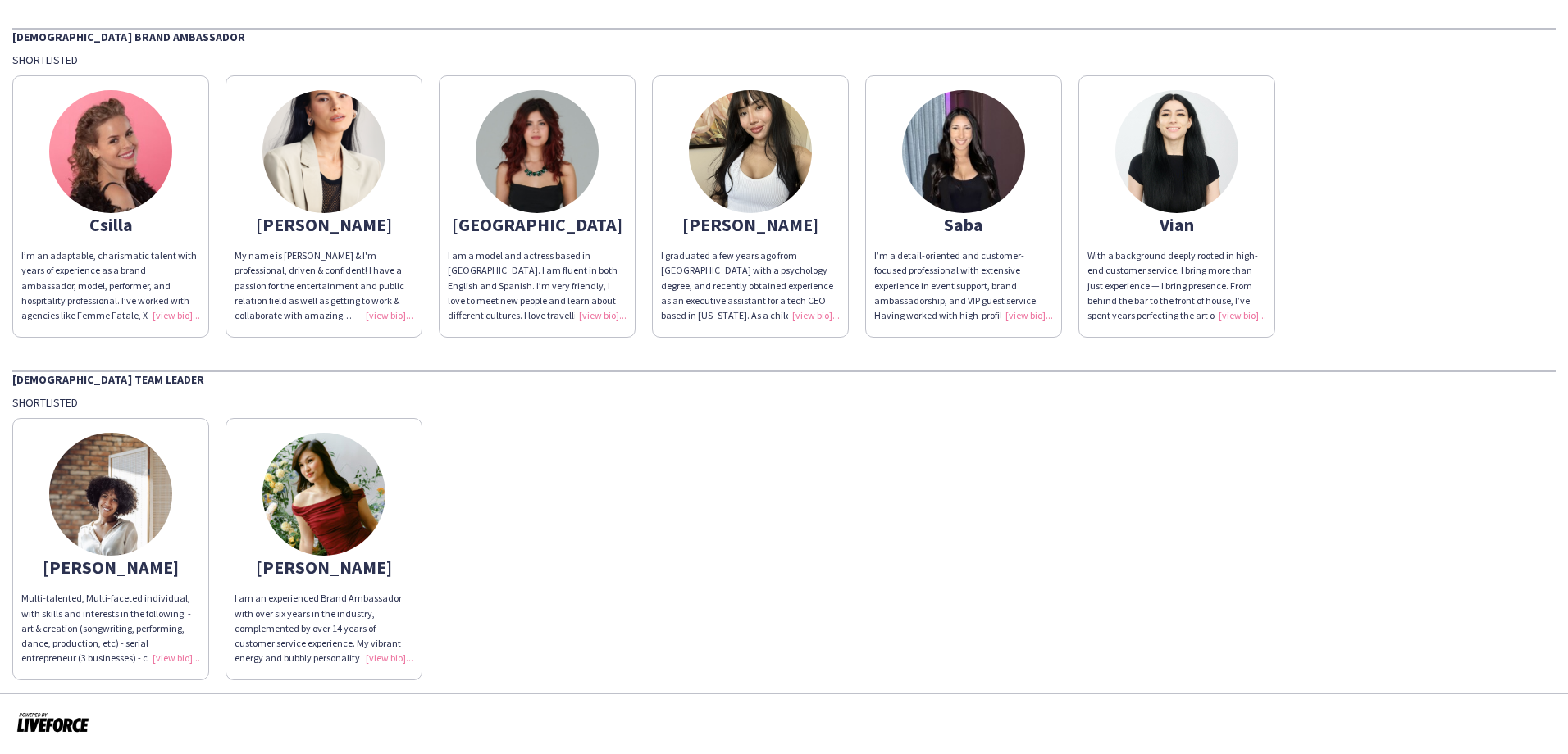
click at [578, 227] on div "[GEOGRAPHIC_DATA]" at bounding box center [537, 224] width 179 height 15
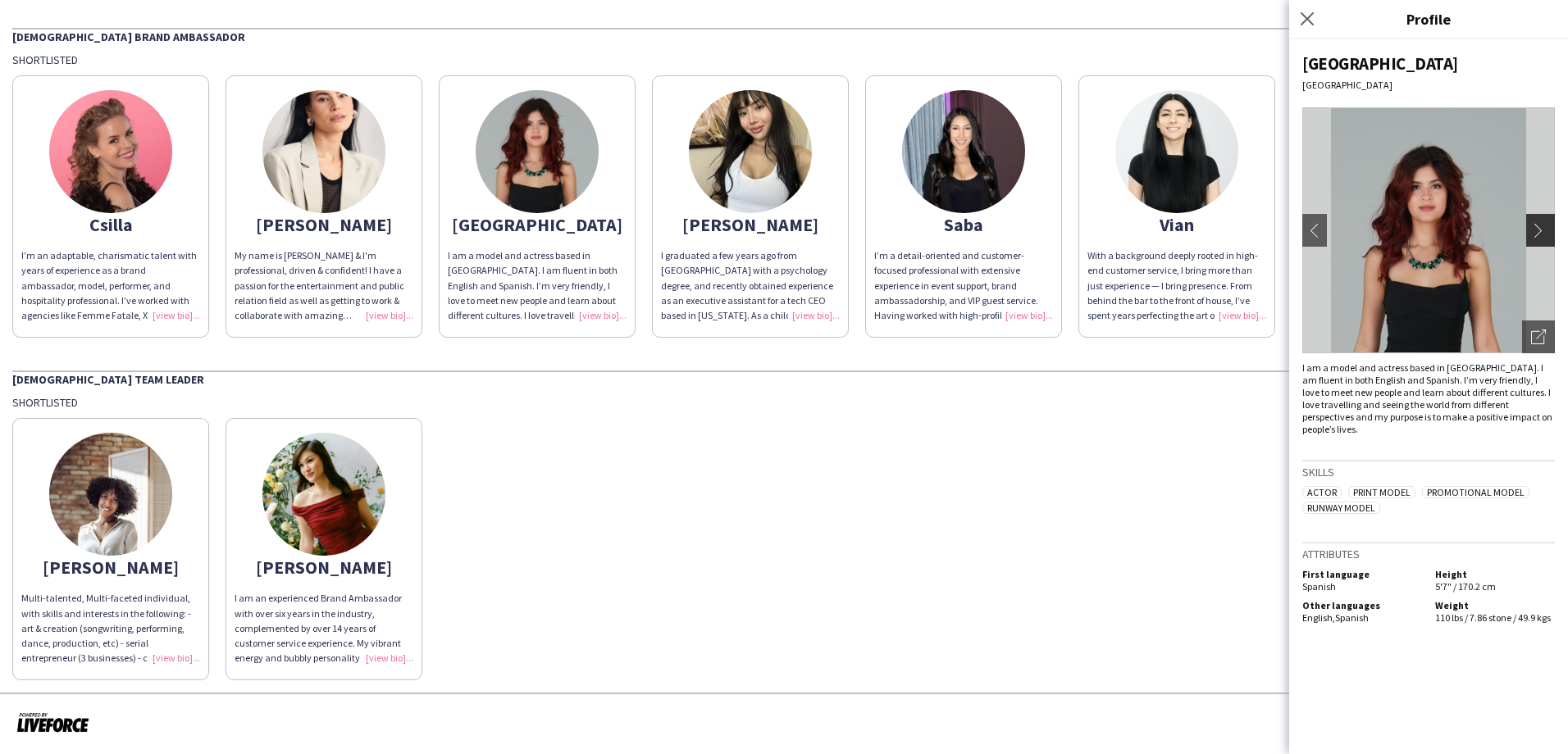
click at [1252, 223] on app-icon "chevron-right" at bounding box center [1543, 230] width 23 height 15
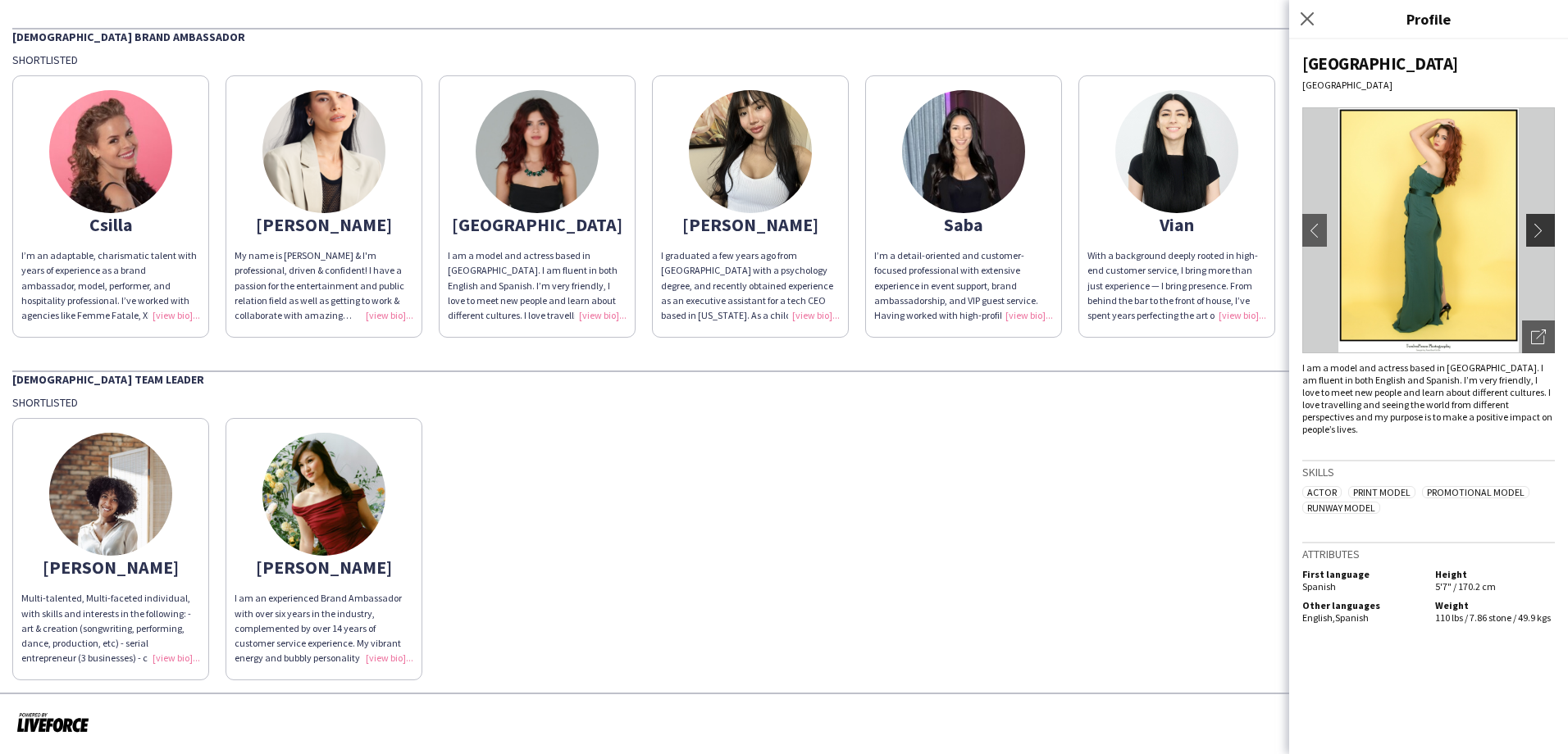
click at [1252, 228] on app-icon "chevron-right" at bounding box center [1543, 230] width 23 height 15
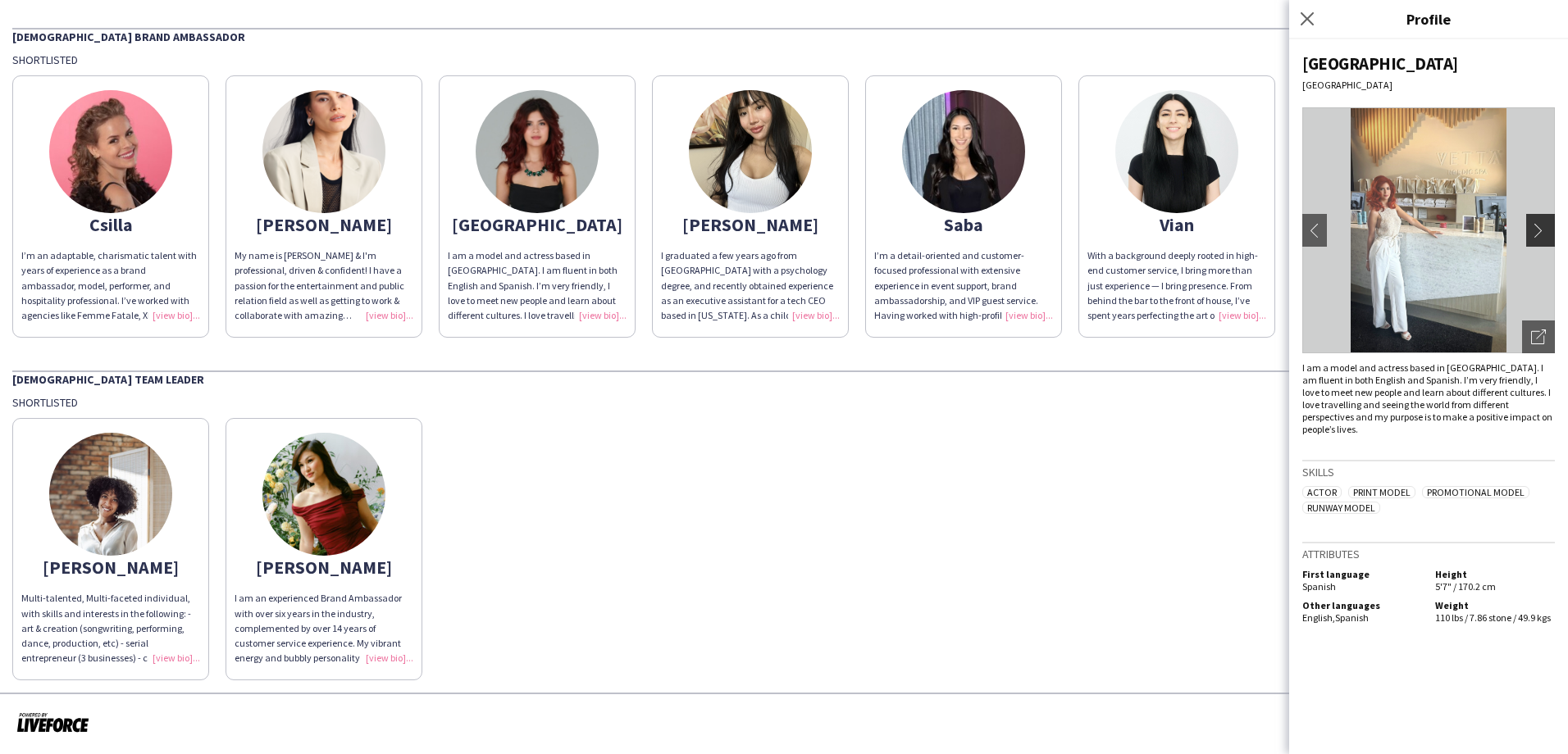
click at [1252, 232] on app-icon "chevron-right" at bounding box center [1543, 230] width 23 height 15
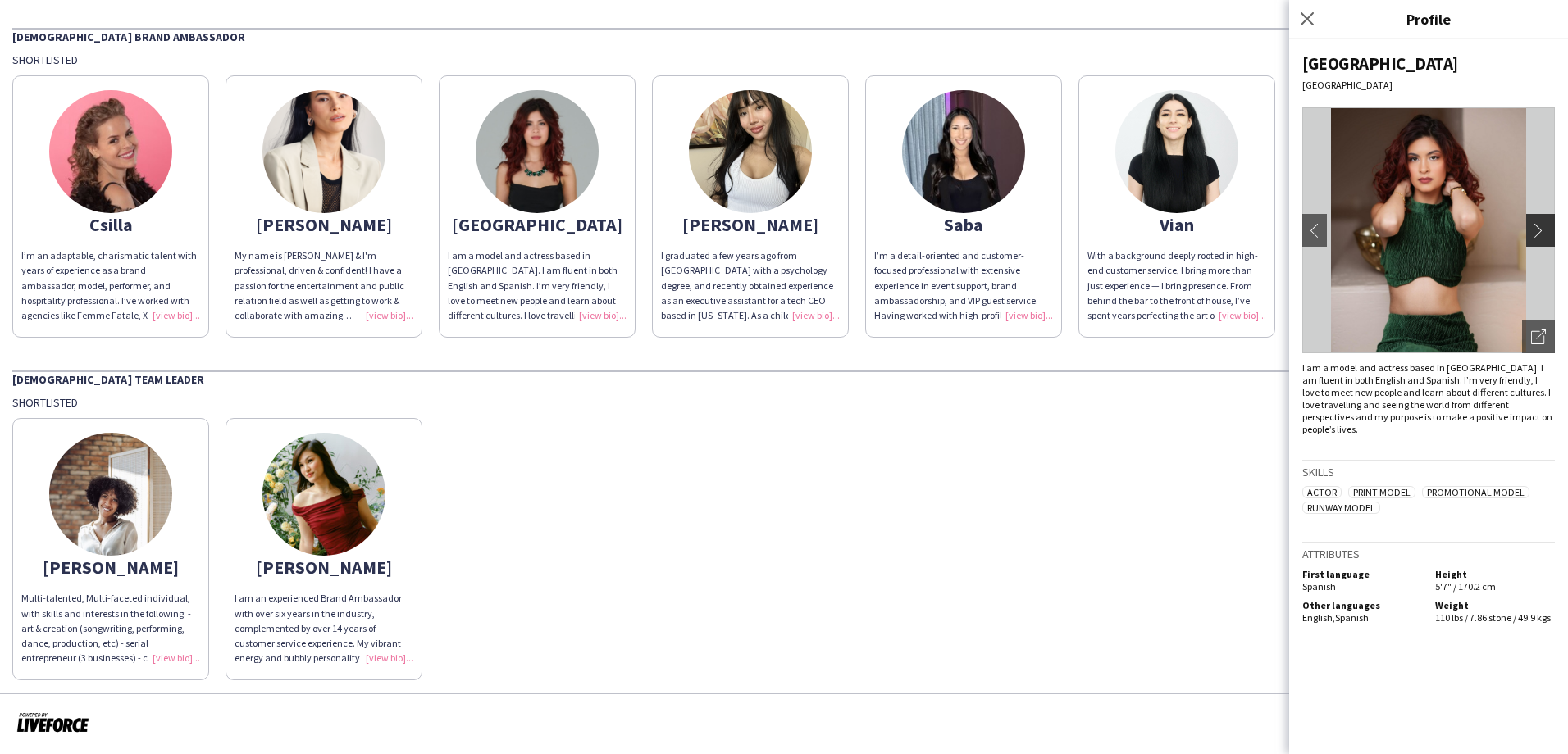
click at [1252, 220] on button "chevron-right" at bounding box center [1542, 230] width 33 height 33
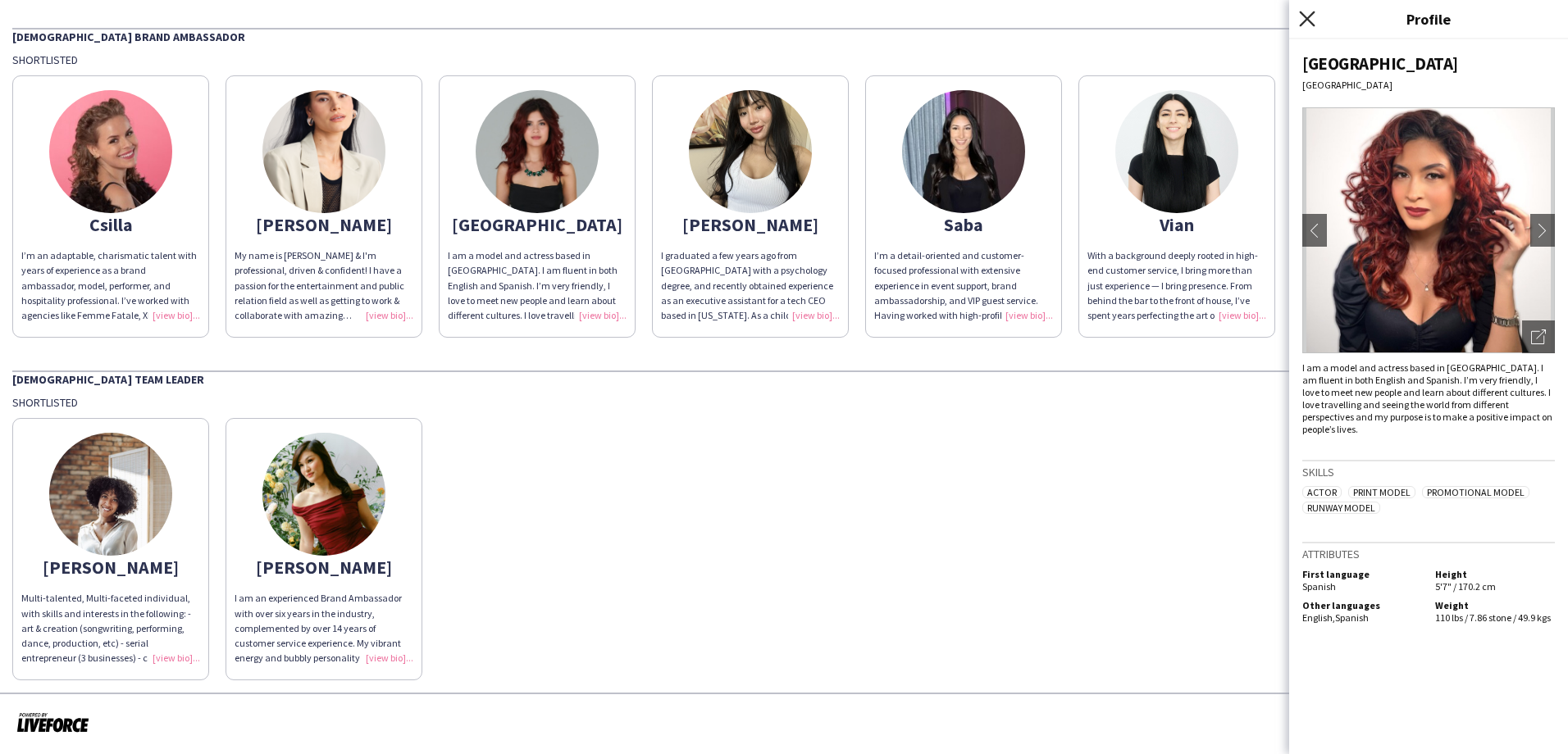
click at [1252, 18] on icon "Close pop-in" at bounding box center [1306, 18] width 15 height 15
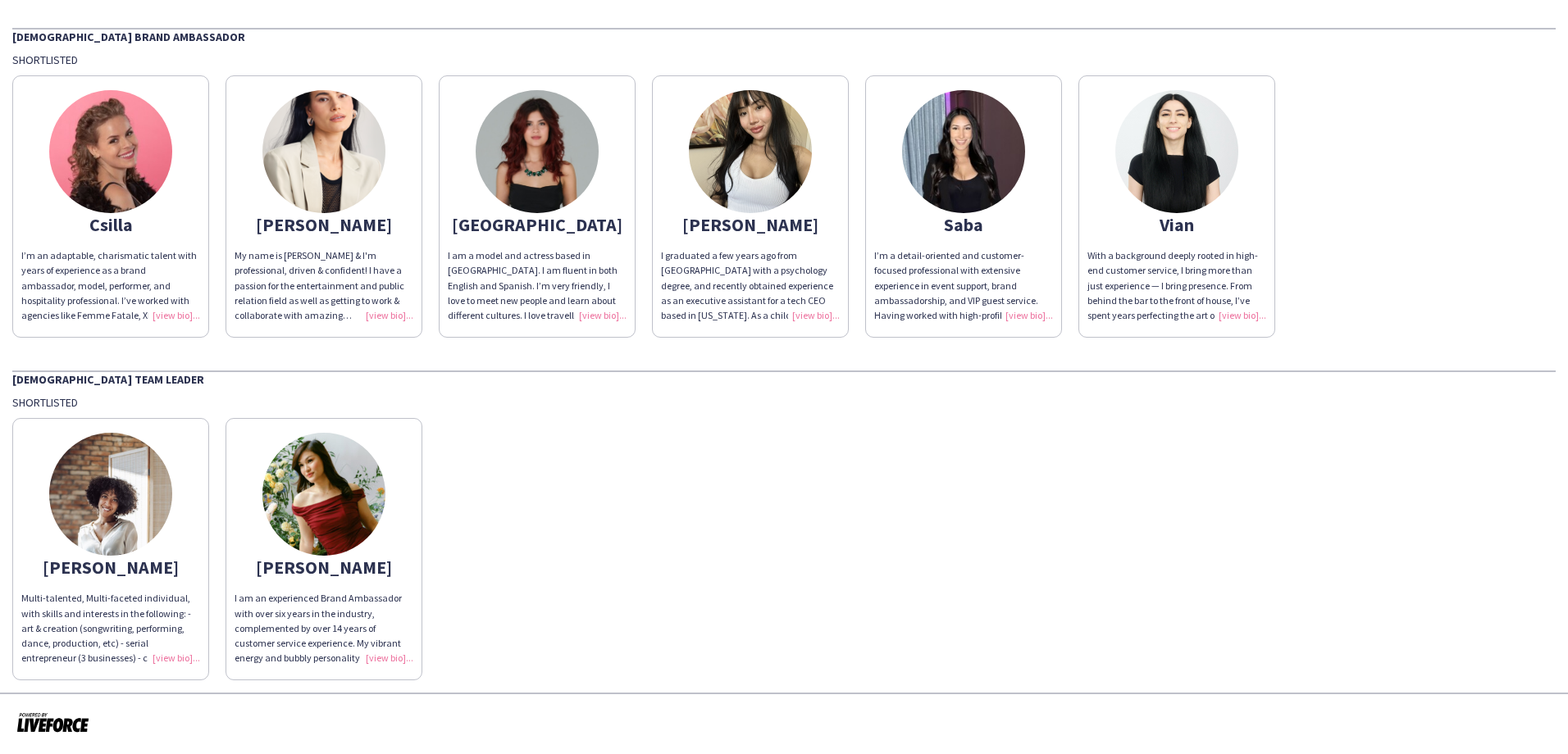
click at [772, 168] on img at bounding box center [751, 152] width 123 height 123
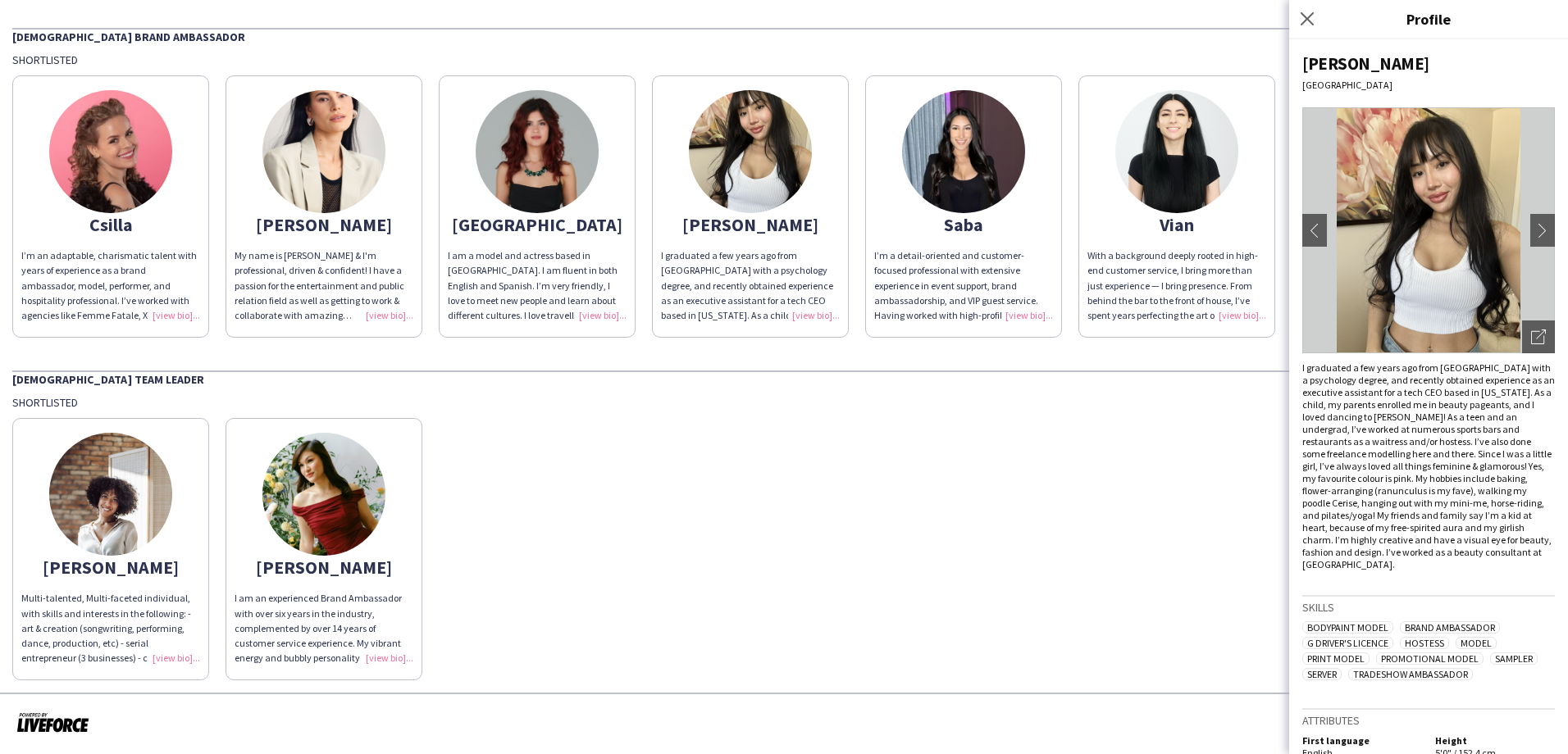
scroll to position [64, 0]
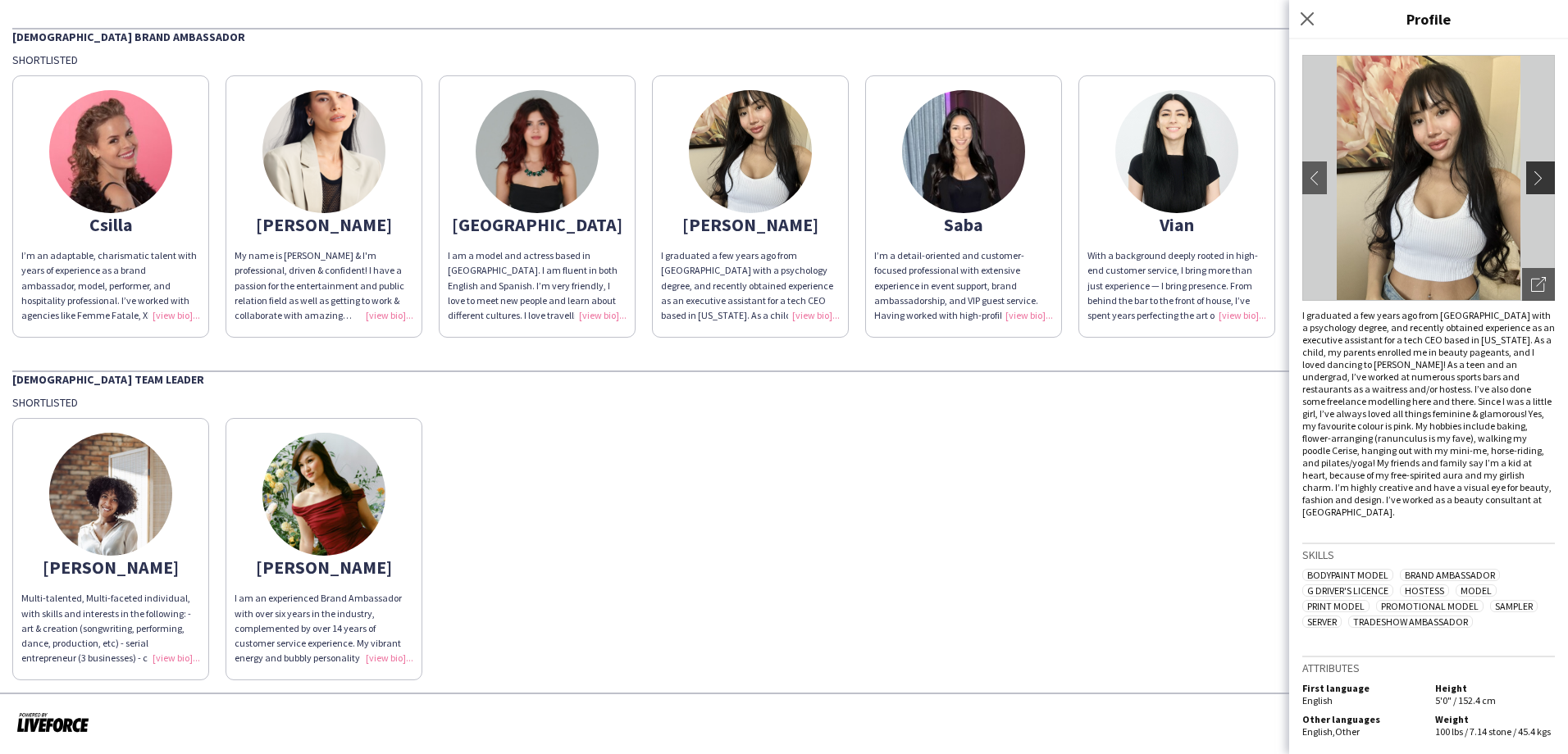
click at [1252, 171] on app-icon "chevron-right" at bounding box center [1543, 178] width 23 height 15
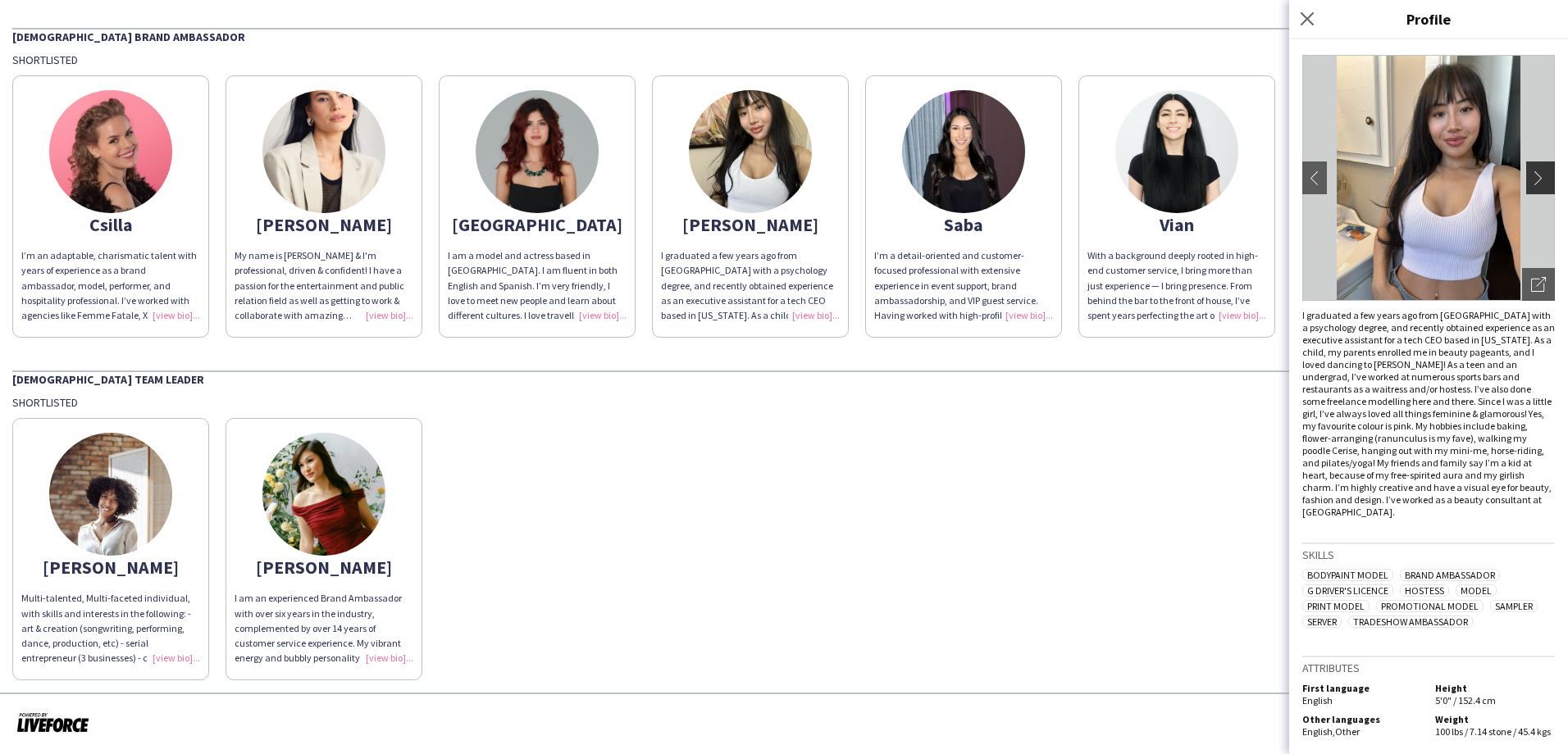
click at [1252, 172] on app-icon "chevron-right" at bounding box center [1543, 178] width 23 height 15
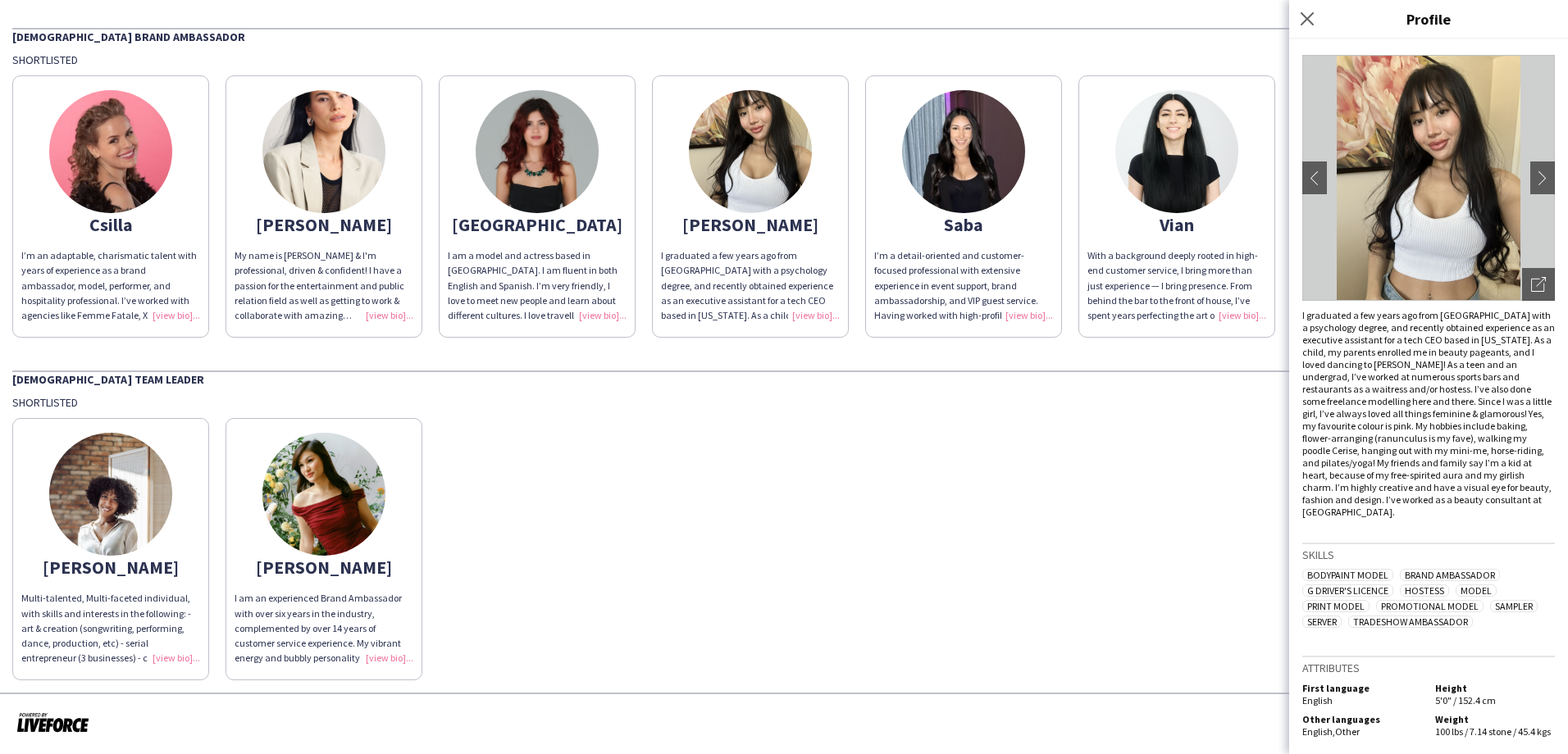
click at [931, 499] on div "[PERSON_NAME] Multi-talented, Multi-faceted individual, with skills and interes…" at bounding box center [784, 545] width 1544 height 271
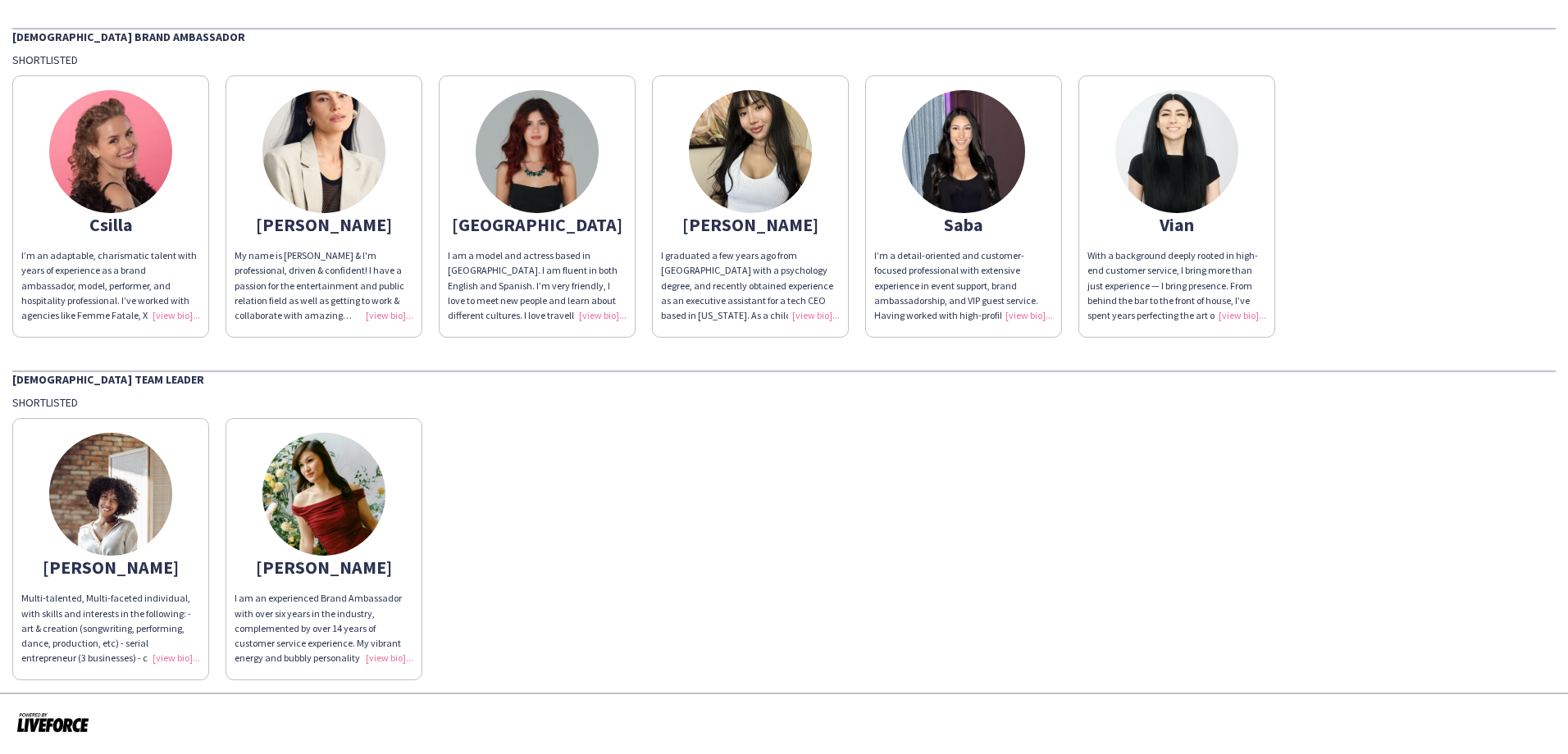
click at [981, 231] on div "Saba" at bounding box center [964, 224] width 179 height 15
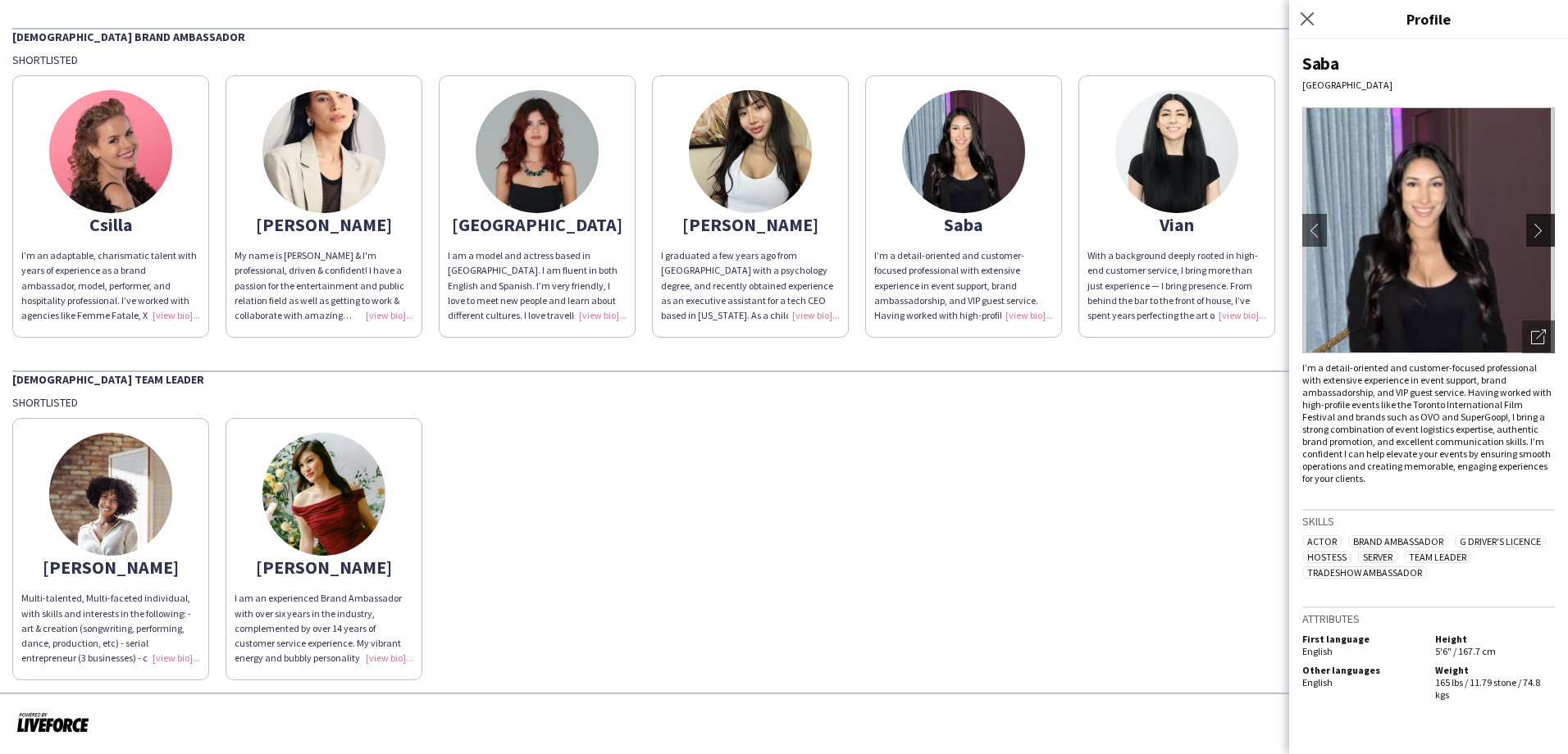
click at [1252, 235] on app-icon "chevron-right" at bounding box center [1543, 230] width 23 height 15
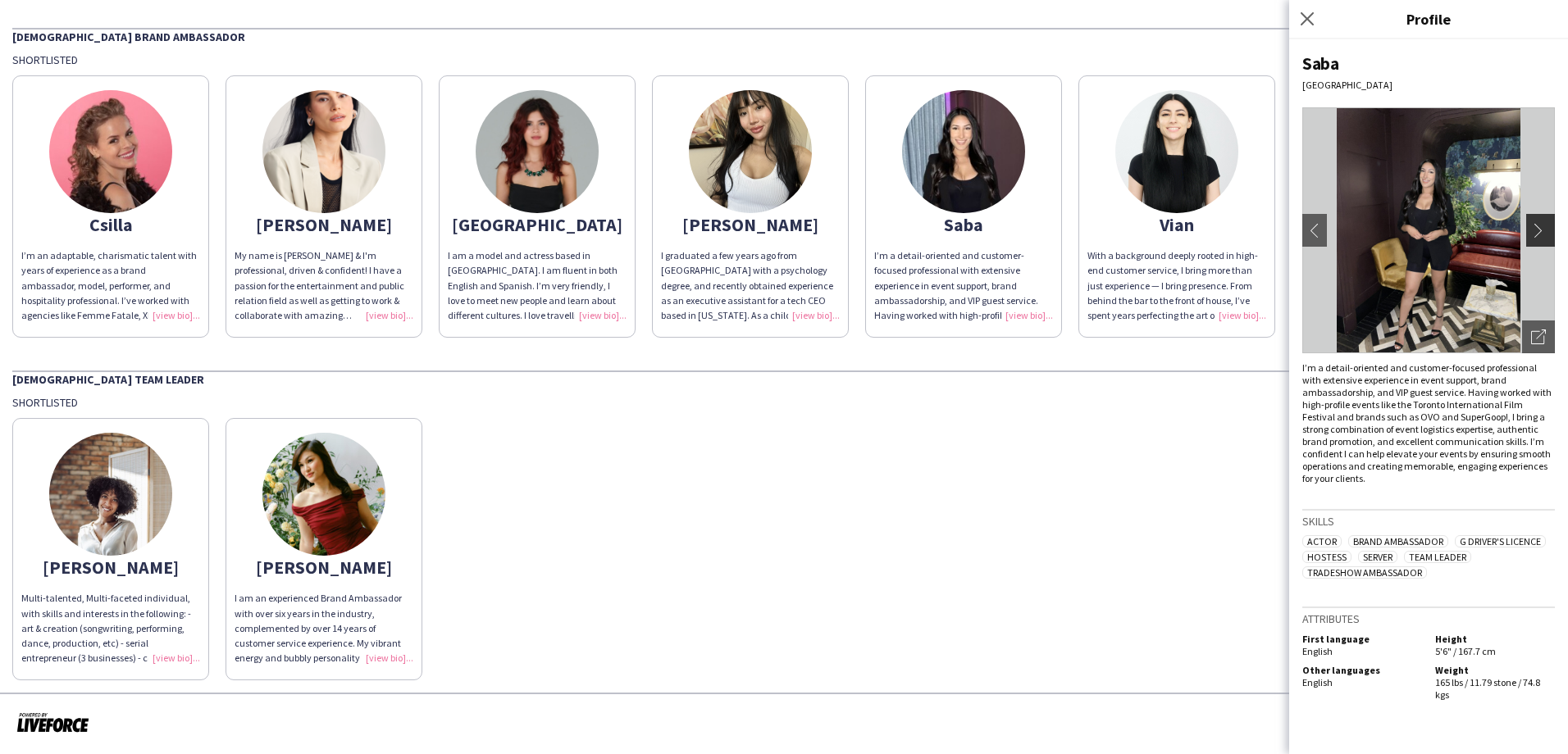
click at [1252, 227] on app-icon "chevron-right" at bounding box center [1543, 230] width 23 height 15
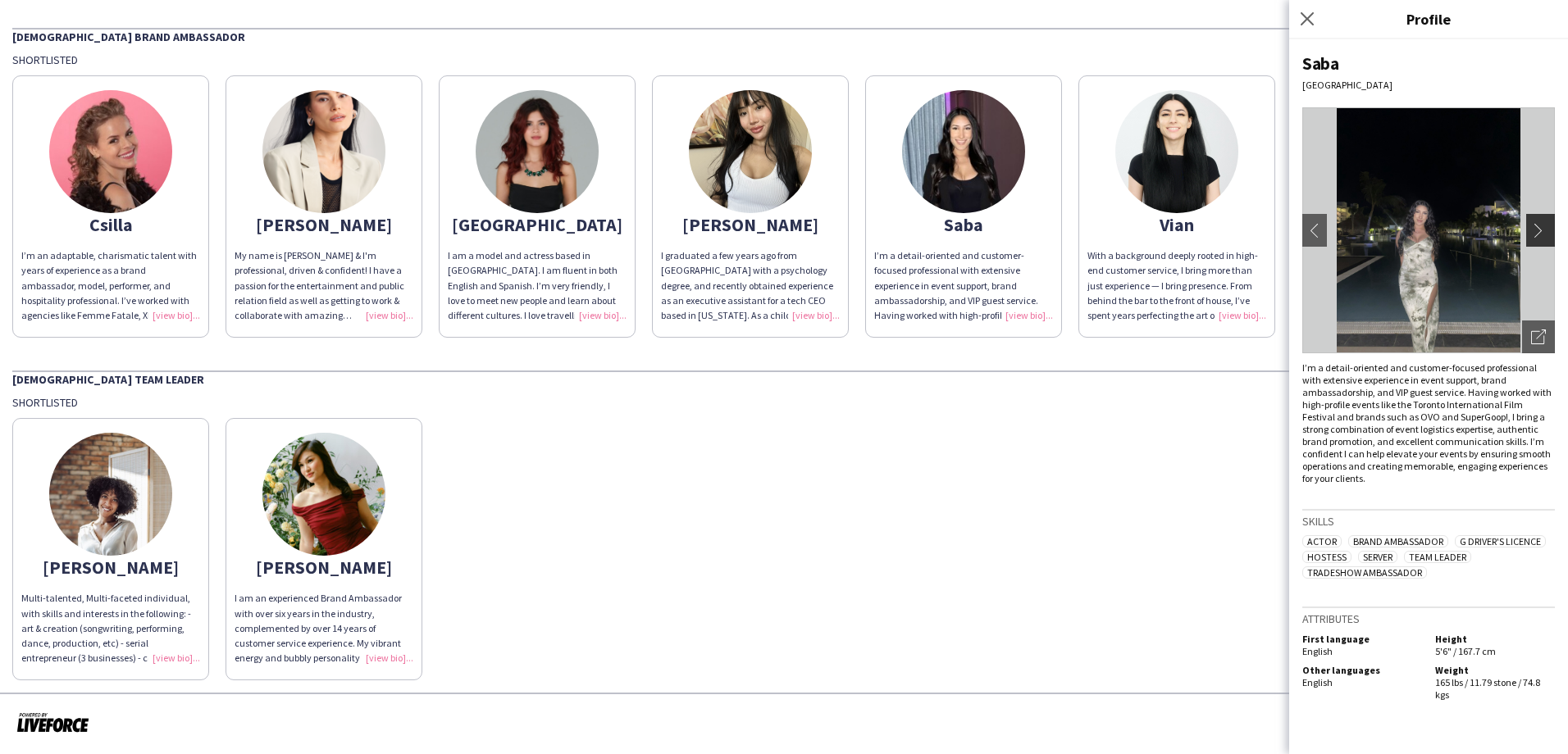
click at [1252, 230] on app-icon "chevron-right" at bounding box center [1543, 230] width 23 height 15
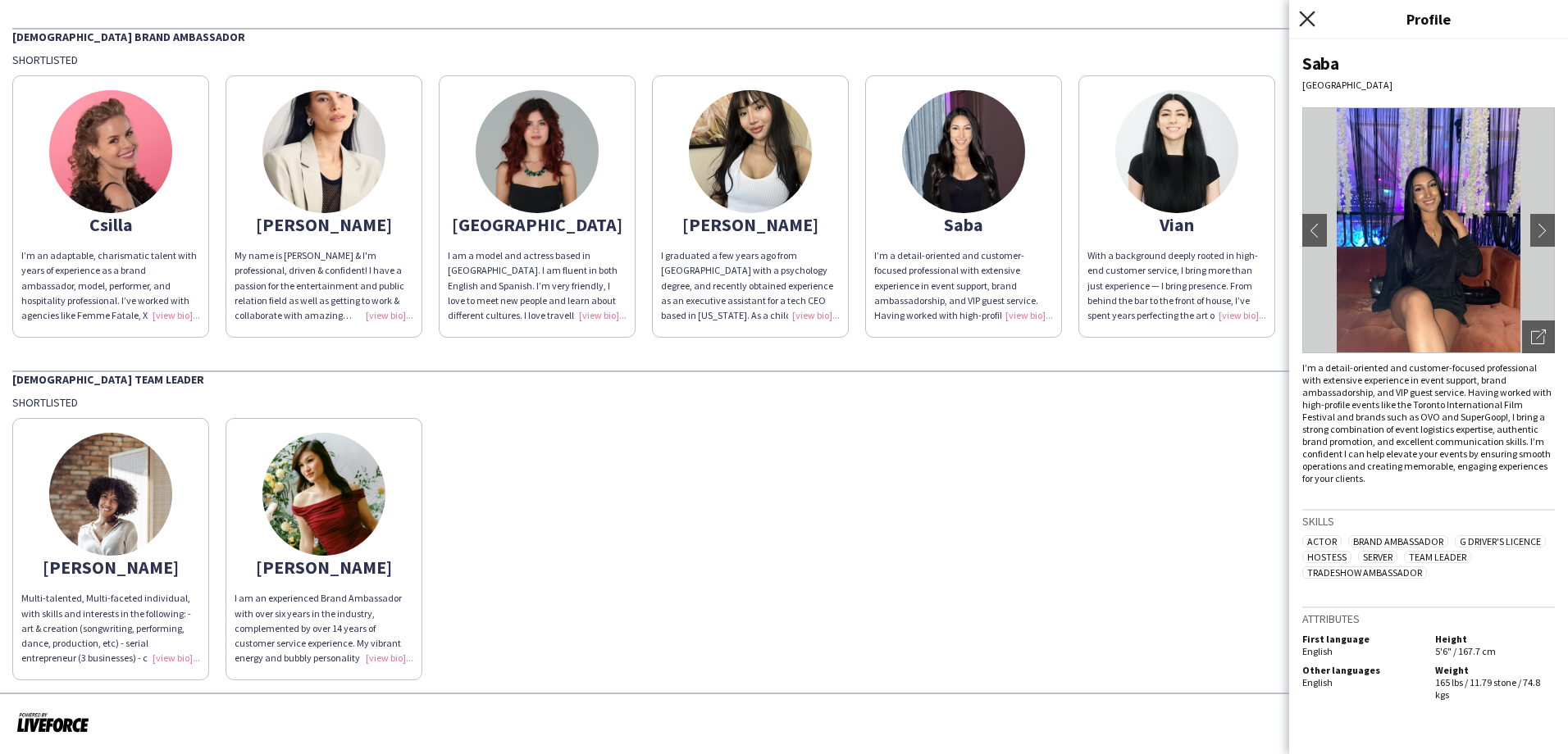
click at [1252, 19] on icon at bounding box center [1306, 18] width 15 height 15
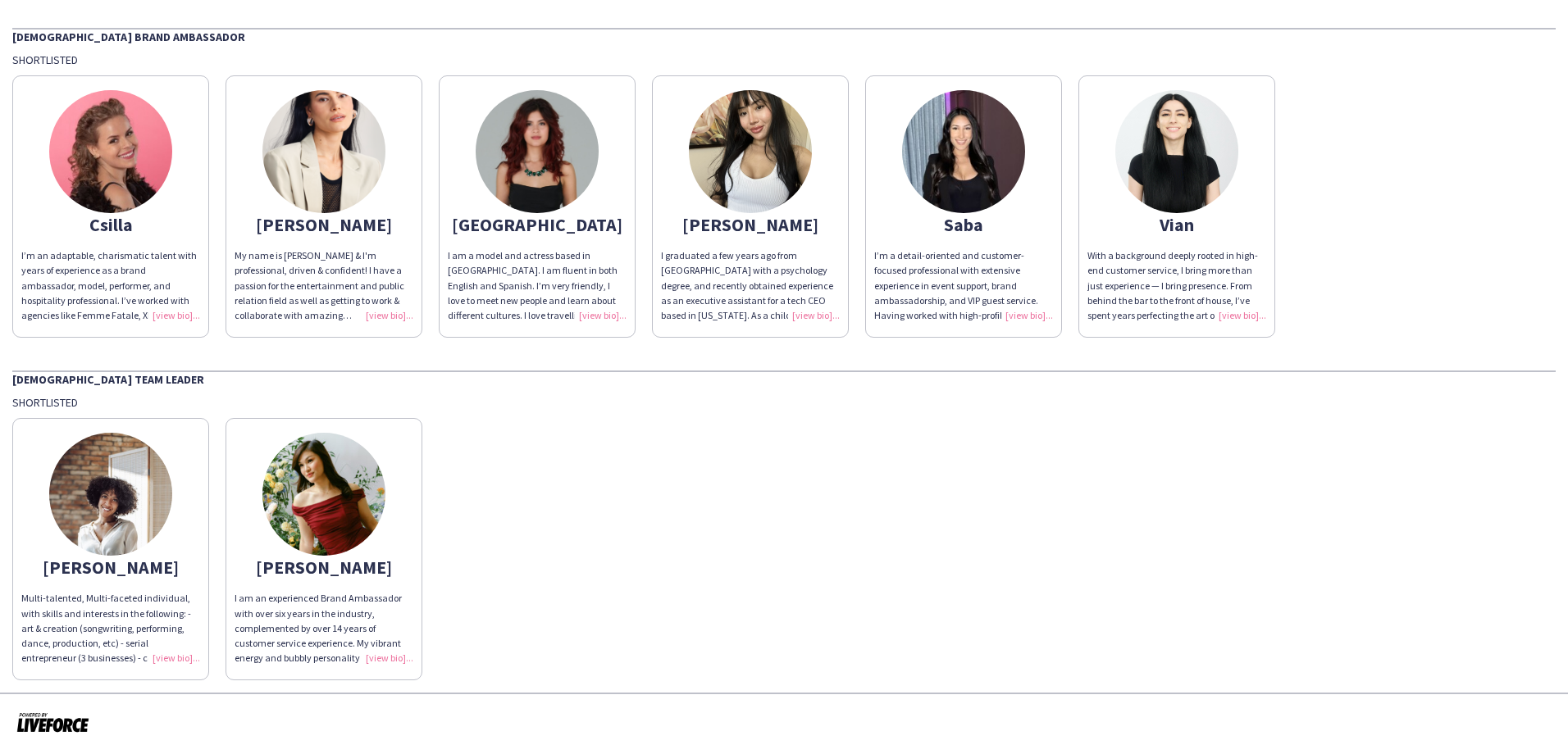
scroll to position [0, 0]
